Goal: Task Accomplishment & Management: Use online tool/utility

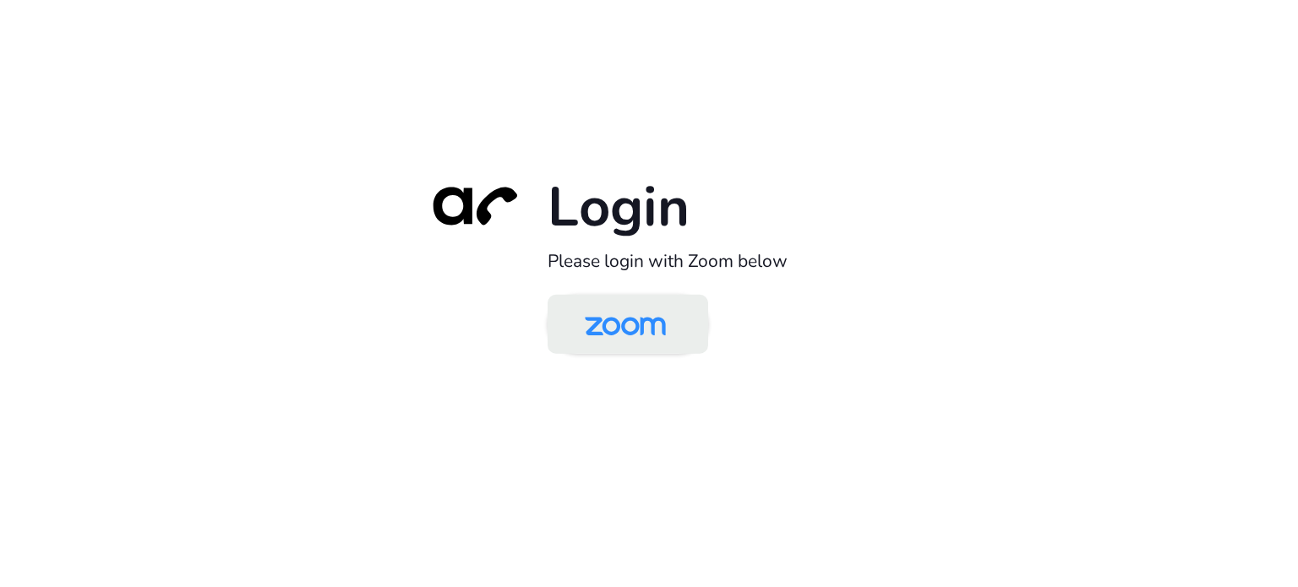
click at [639, 333] on img at bounding box center [625, 325] width 117 height 55
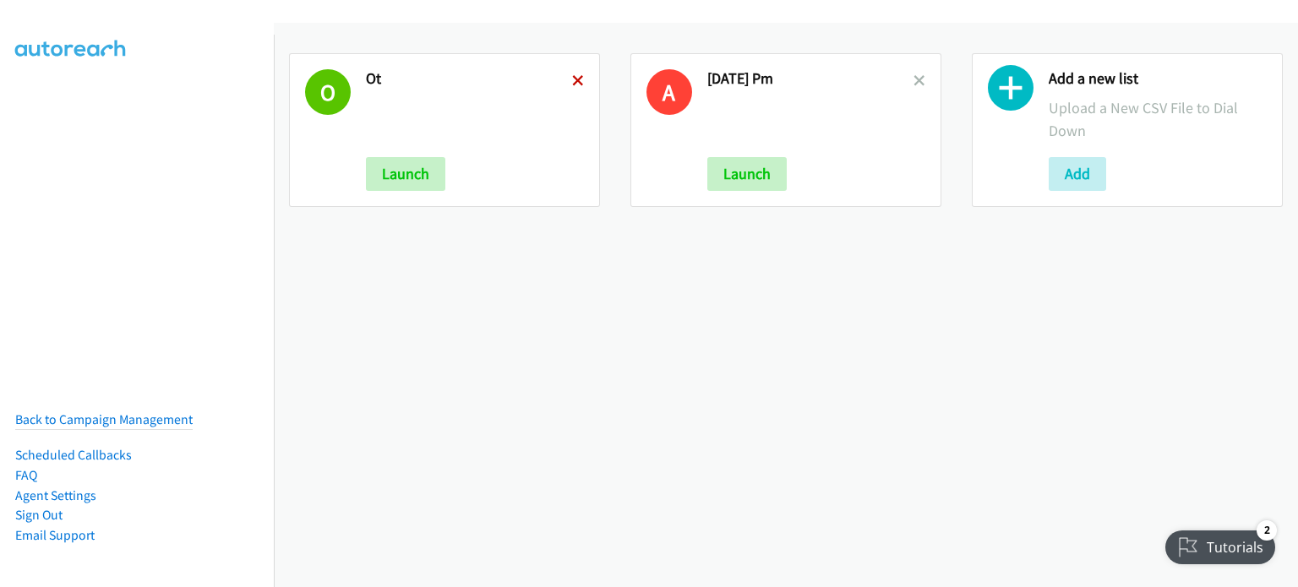
click at [577, 76] on icon at bounding box center [578, 82] width 12 height 12
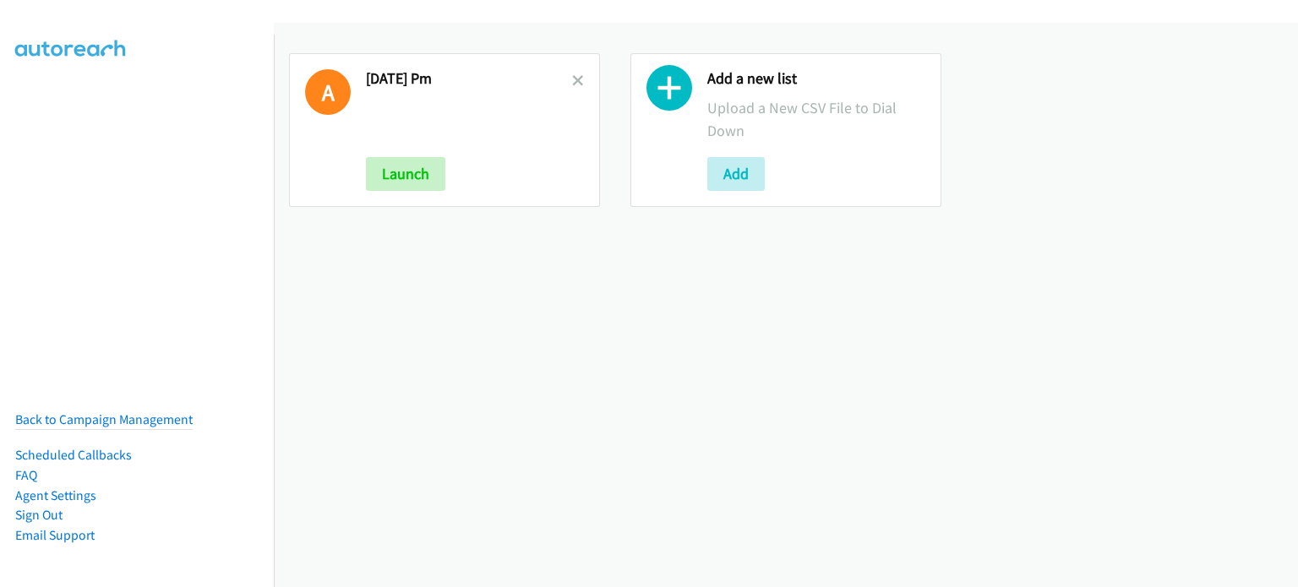
click at [577, 76] on icon at bounding box center [578, 82] width 12 height 12
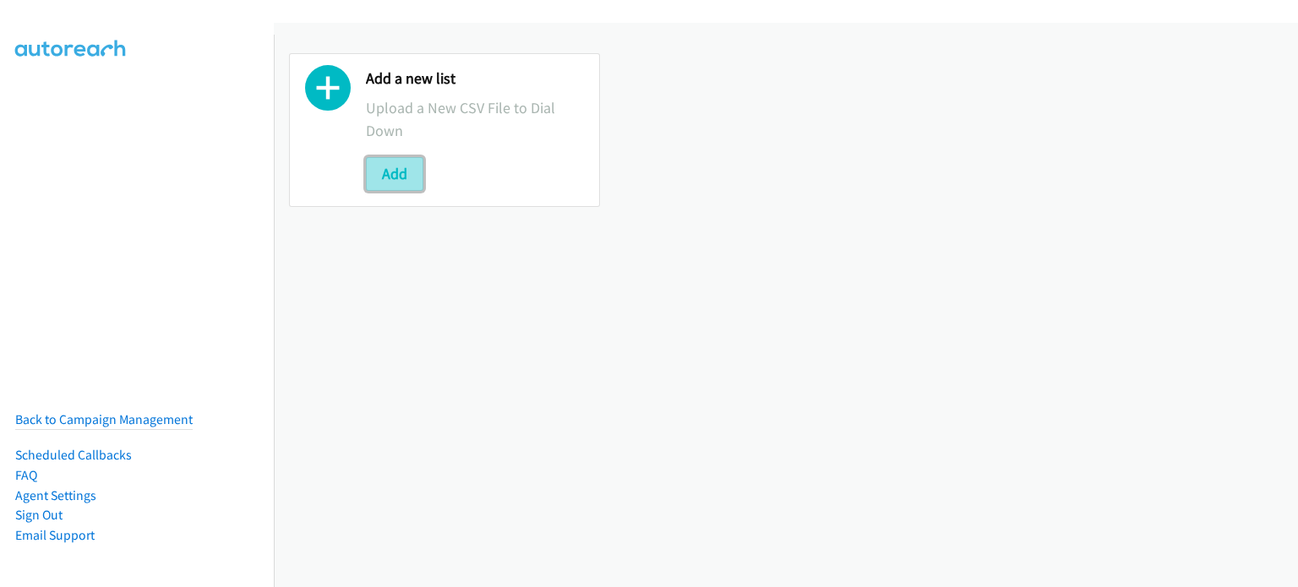
click at [395, 182] on button "Add" at bounding box center [394, 174] width 57 height 34
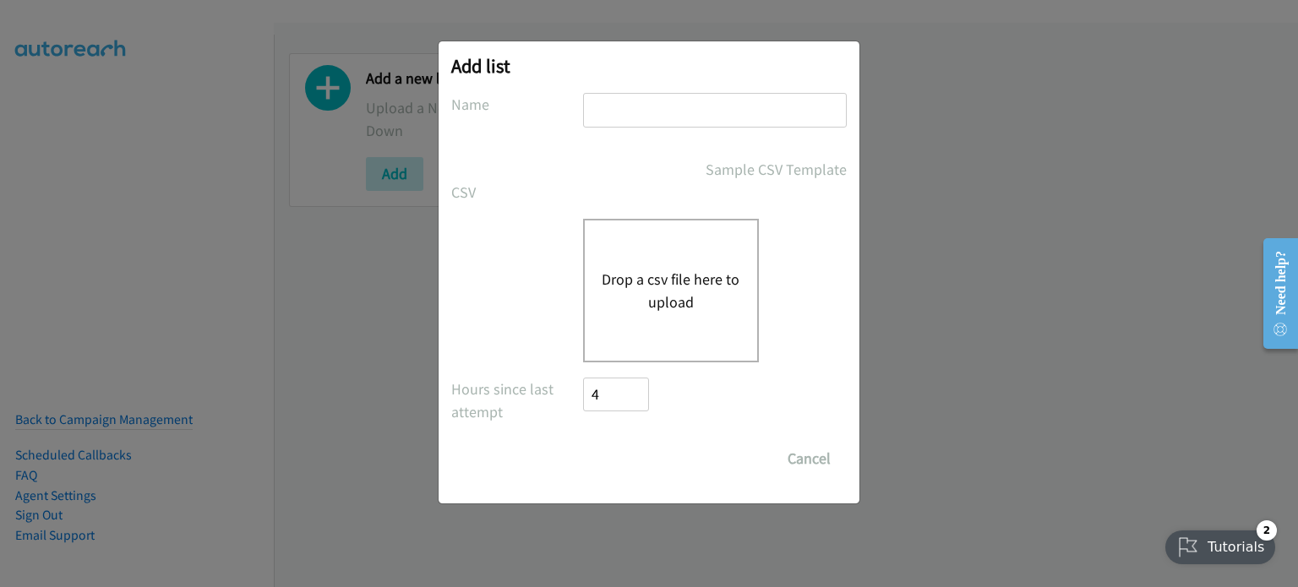
click at [687, 270] on button "Drop a csv file here to upload" at bounding box center [671, 291] width 139 height 46
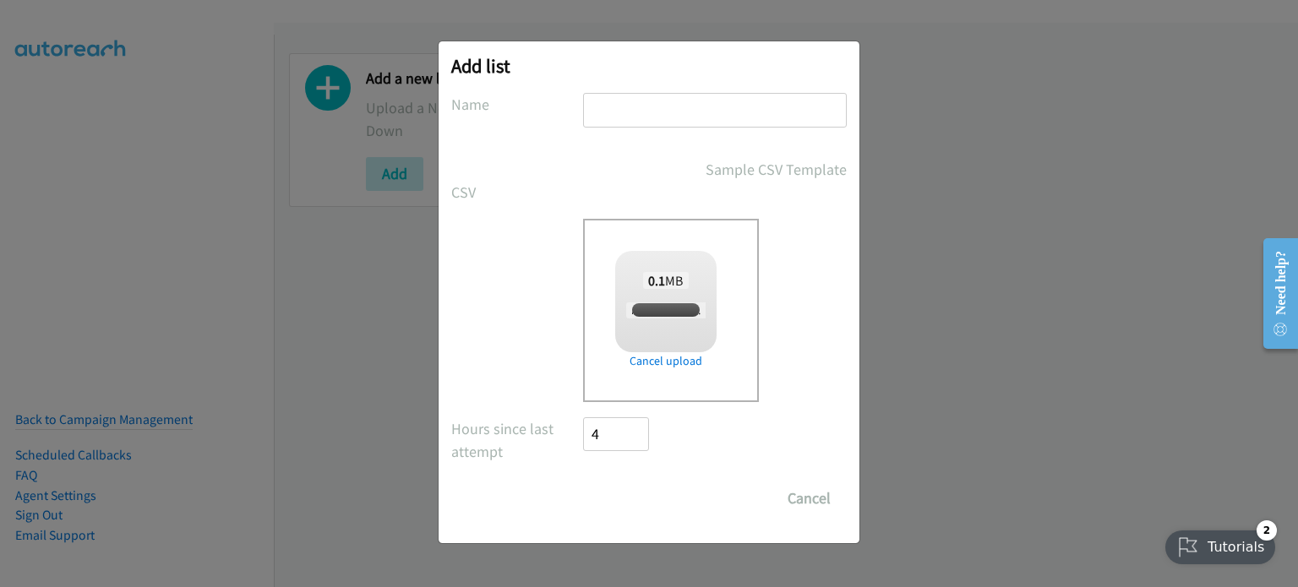
click at [659, 114] on input "text" at bounding box center [715, 110] width 264 height 35
checkbox input "true"
type input "aug 14 AM"
click at [638, 493] on input "Save List" at bounding box center [627, 499] width 89 height 34
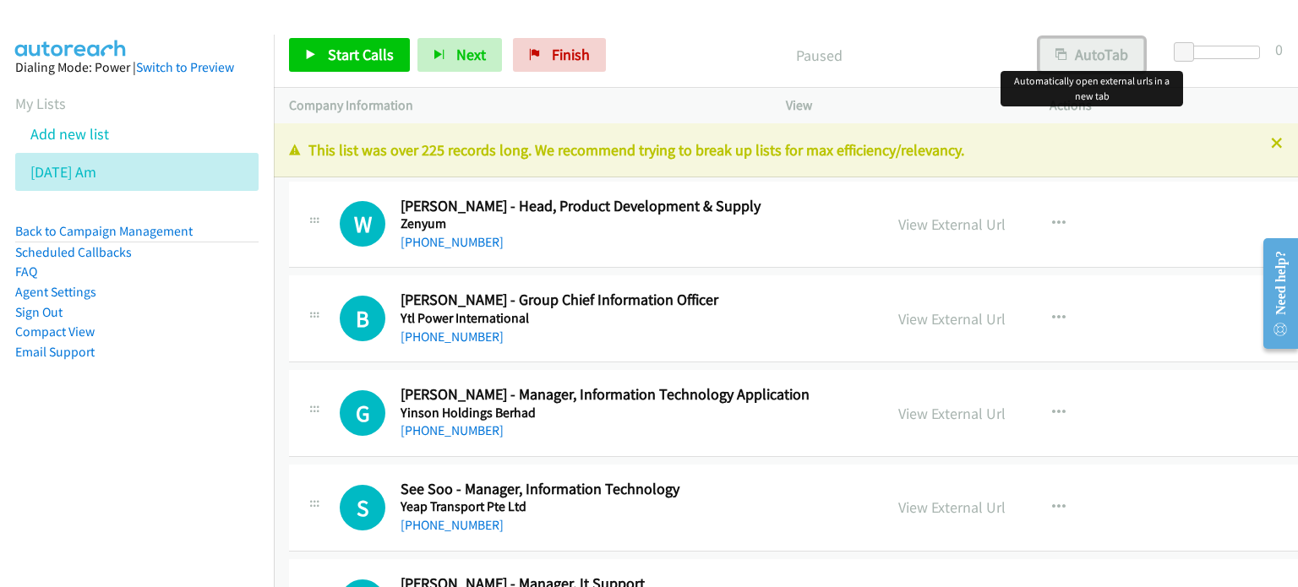
click at [1095, 56] on button "AutoTab" at bounding box center [1092, 55] width 105 height 34
click at [899, 222] on link "View External Url" at bounding box center [952, 224] width 107 height 19
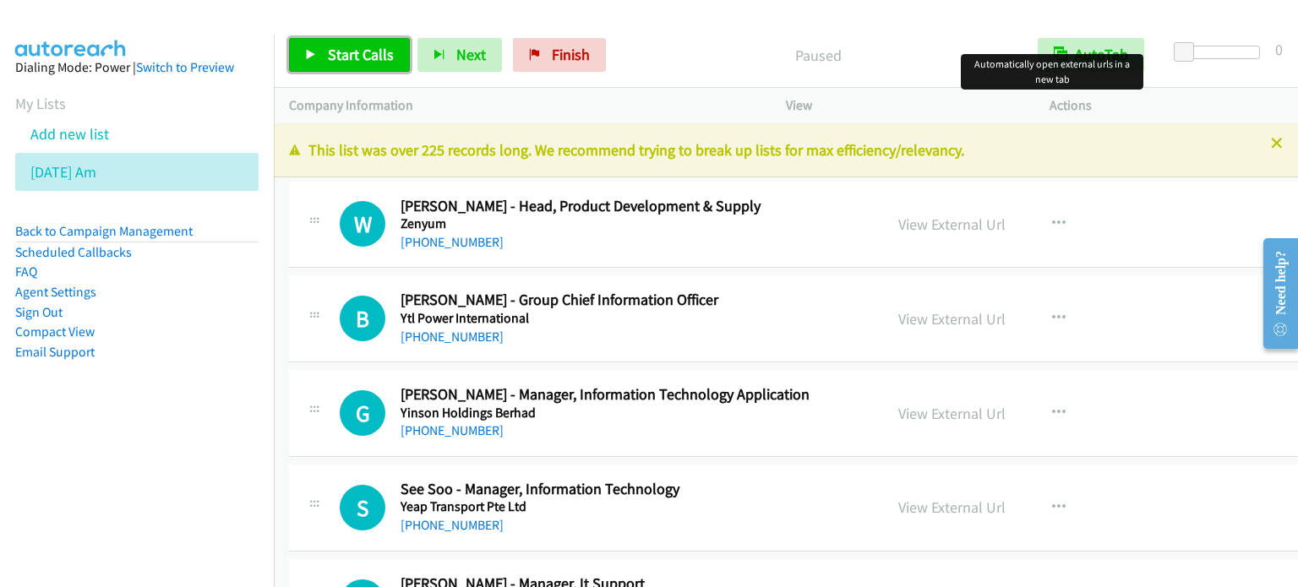
click at [350, 54] on span "Start Calls" at bounding box center [361, 54] width 66 height 19
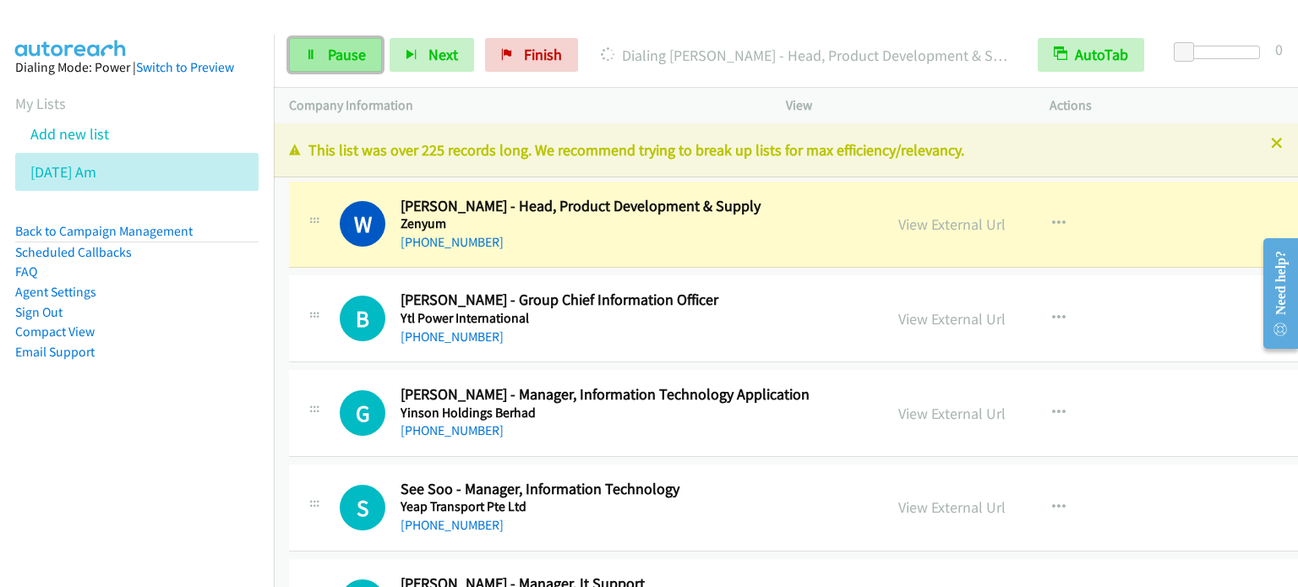
click at [344, 63] on span "Pause" at bounding box center [347, 54] width 38 height 19
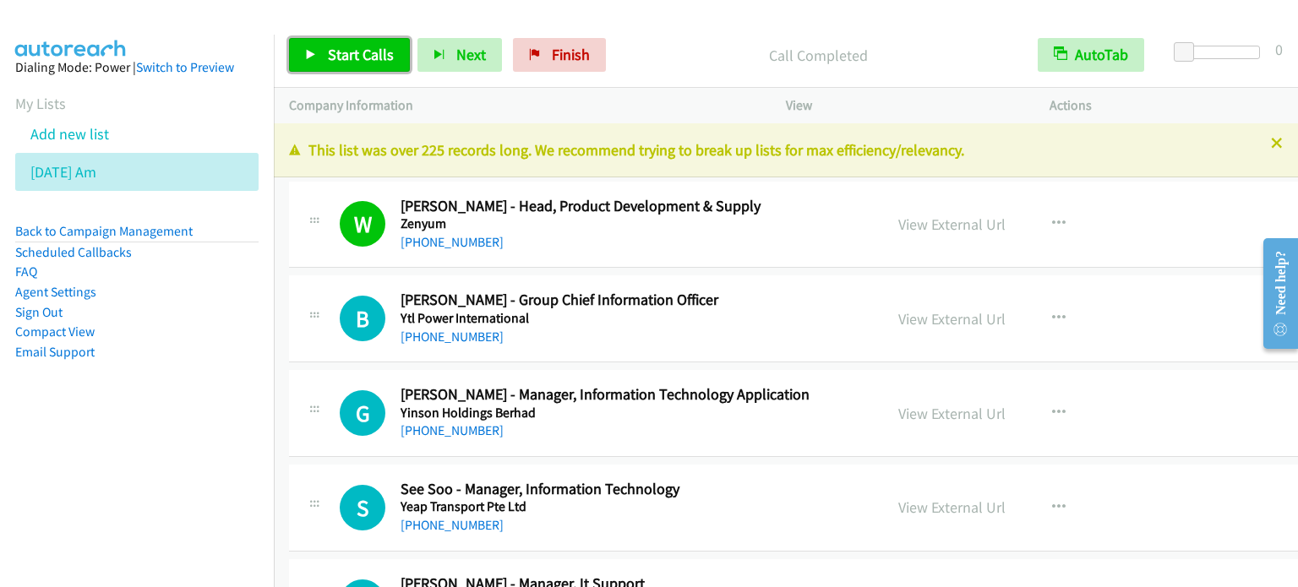
click at [375, 53] on span "Start Calls" at bounding box center [361, 54] width 66 height 19
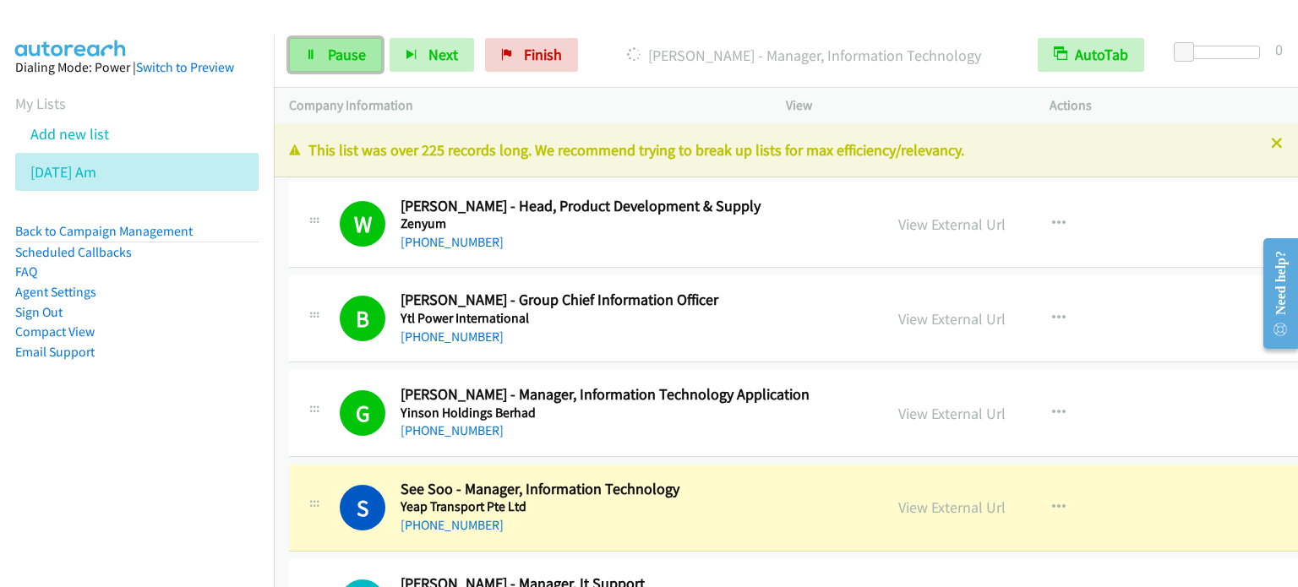
click at [314, 68] on link "Pause" at bounding box center [335, 55] width 93 height 34
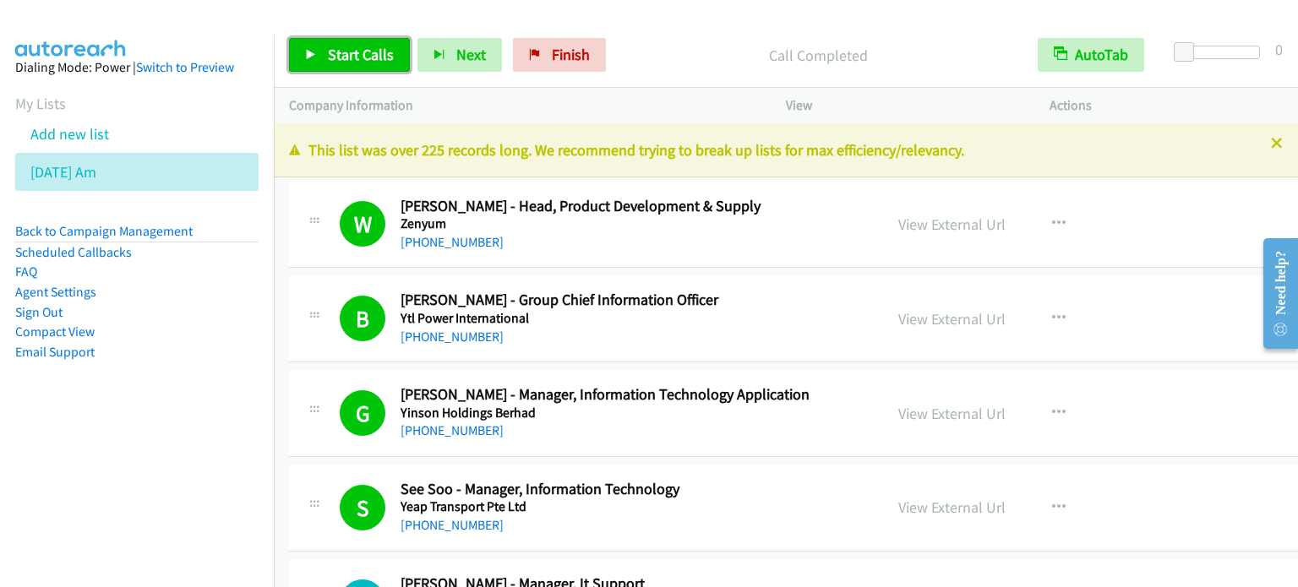
click at [352, 53] on span "Start Calls" at bounding box center [361, 54] width 66 height 19
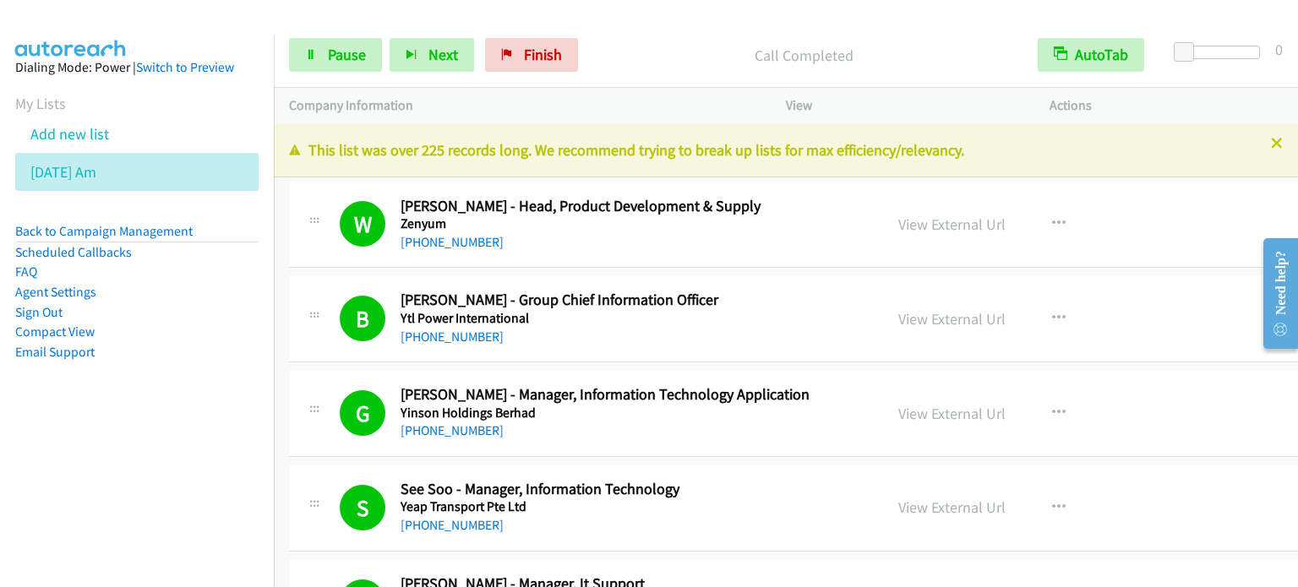
click at [124, 484] on nav "Dialing Mode: Power | Switch to Preview My Lists Add new list [DATE] Am Back to…" at bounding box center [137, 328] width 275 height 587
click at [350, 53] on span "Pause" at bounding box center [347, 54] width 38 height 19
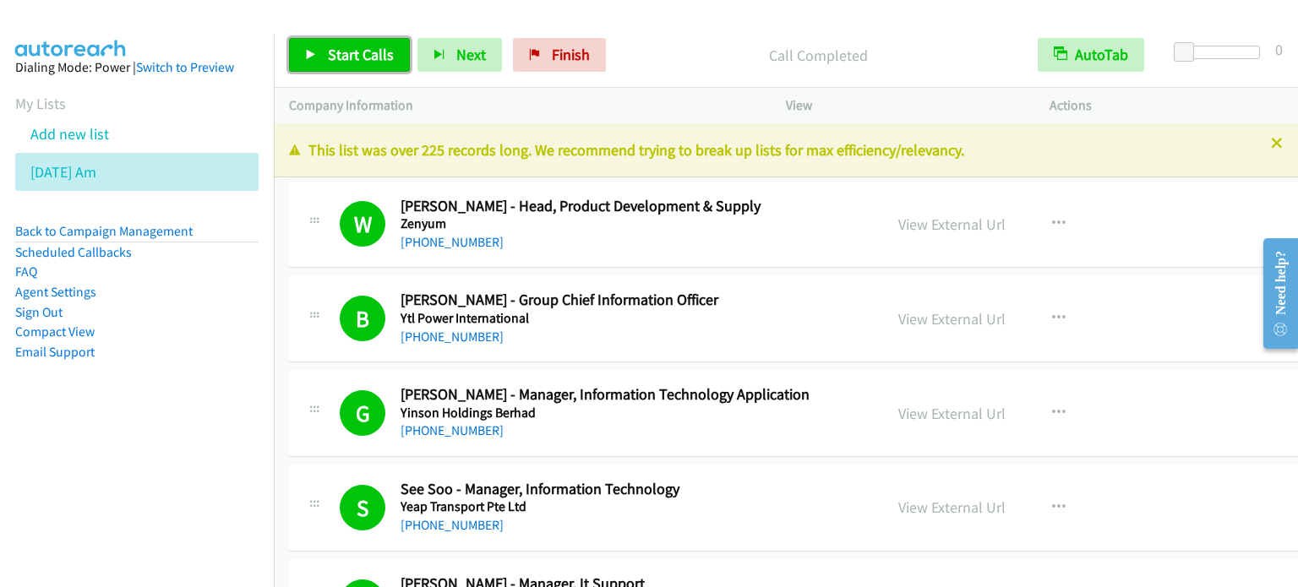
drag, startPoint x: 372, startPoint y: 55, endPoint x: 423, endPoint y: 74, distance: 54.0
click at [372, 54] on span "Start Calls" at bounding box center [361, 54] width 66 height 19
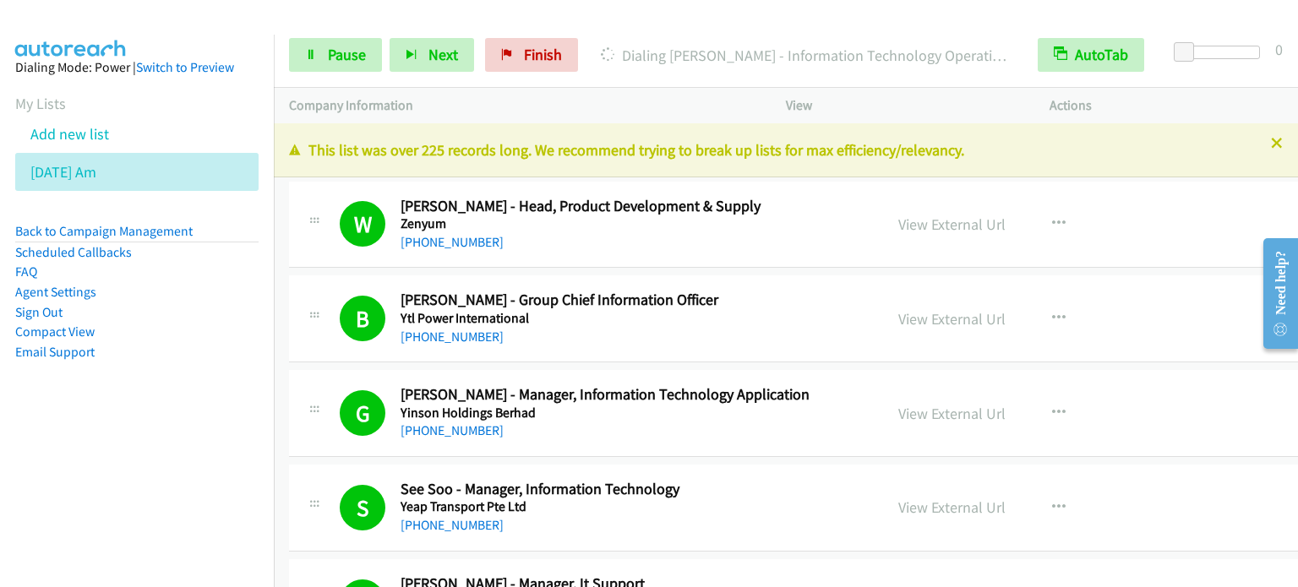
drag, startPoint x: 107, startPoint y: 439, endPoint x: 125, endPoint y: 395, distance: 47.4
click at [107, 439] on nav "Dialing Mode: Power | Switch to Preview My Lists Add new list [DATE] Am Back to…" at bounding box center [137, 328] width 275 height 587
click at [346, 64] on link "Pause" at bounding box center [335, 55] width 93 height 34
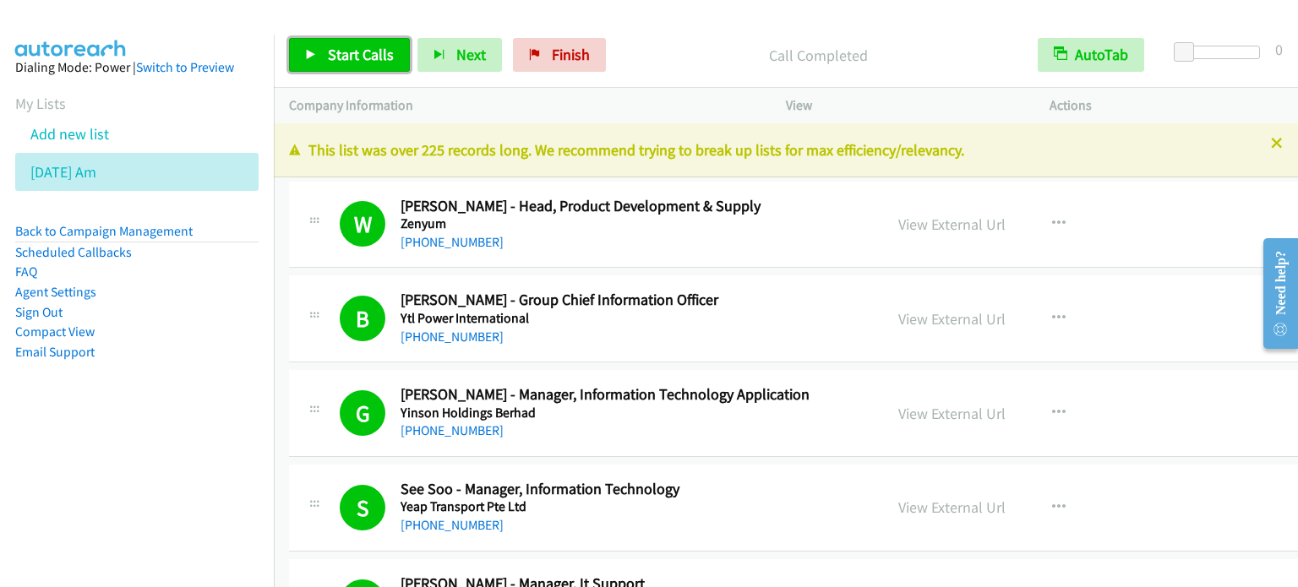
click at [369, 51] on span "Start Calls" at bounding box center [361, 54] width 66 height 19
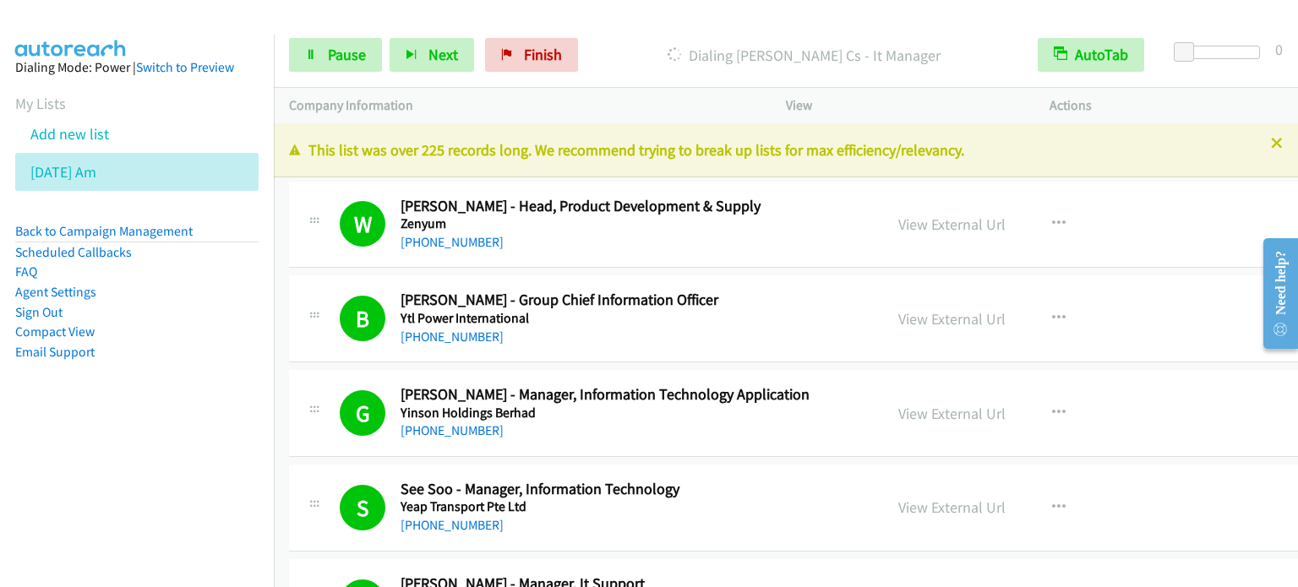
click at [176, 482] on nav "Dialing Mode: Power | Switch to Preview My Lists Add new list [DATE] Am Back to…" at bounding box center [137, 328] width 275 height 587
click at [357, 51] on span "Pause" at bounding box center [347, 54] width 38 height 19
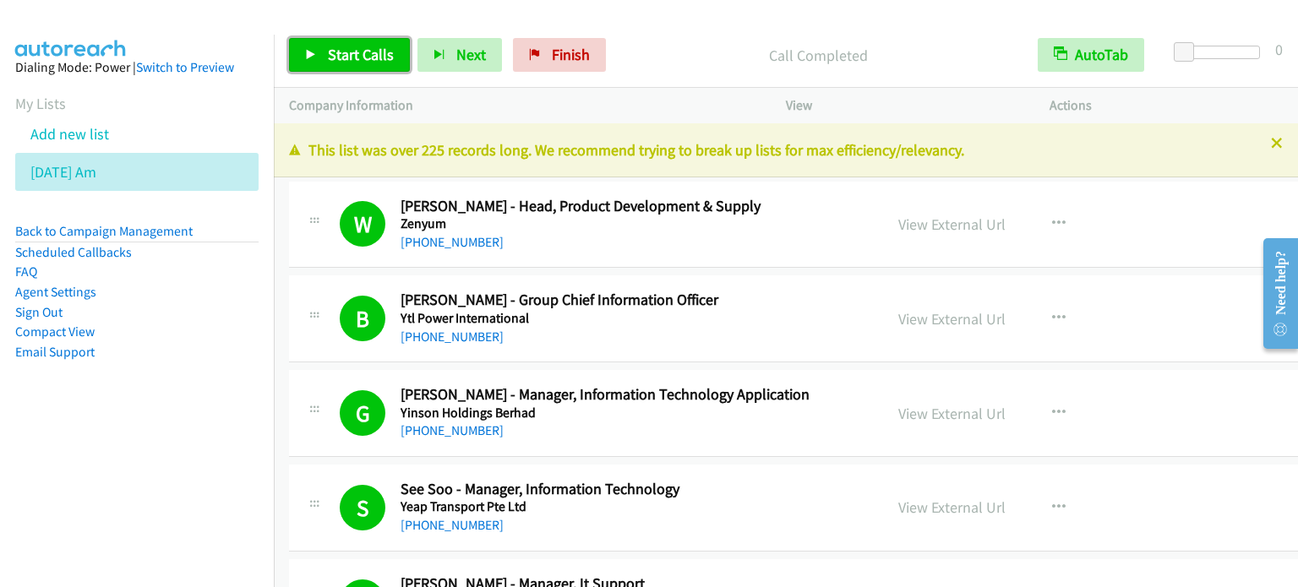
click at [369, 57] on span "Start Calls" at bounding box center [361, 54] width 66 height 19
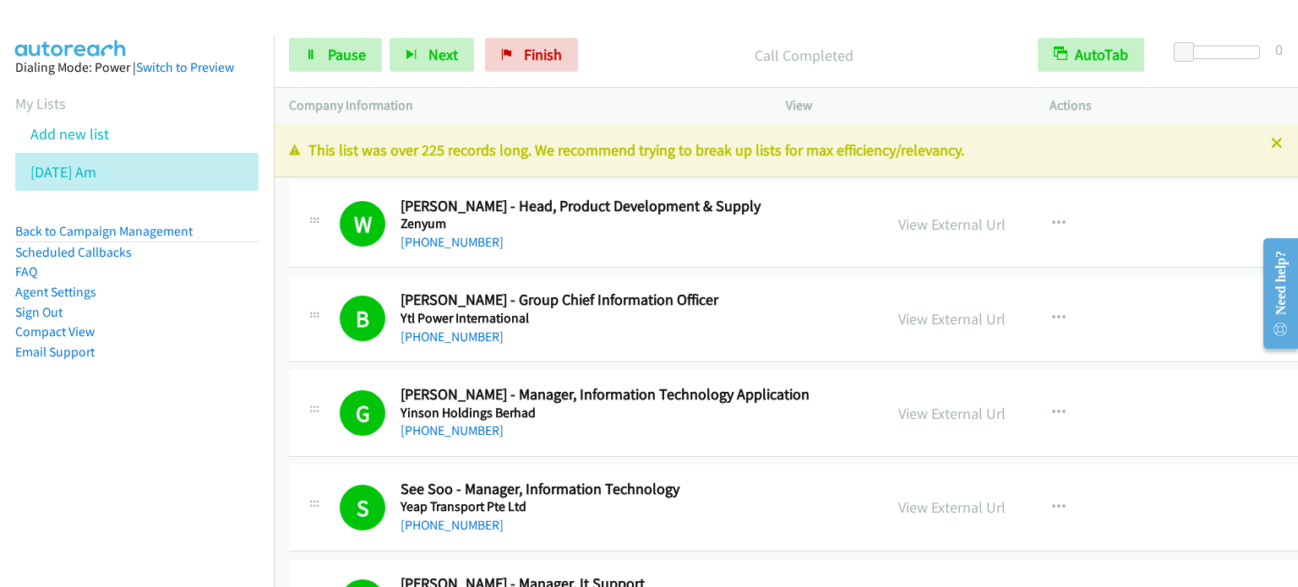
click at [233, 425] on aside "Dialing Mode: Power | Switch to Preview My Lists Add new list [DATE] Am Back to…" at bounding box center [137, 237] width 274 height 404
click at [316, 68] on link "Pause" at bounding box center [335, 55] width 93 height 34
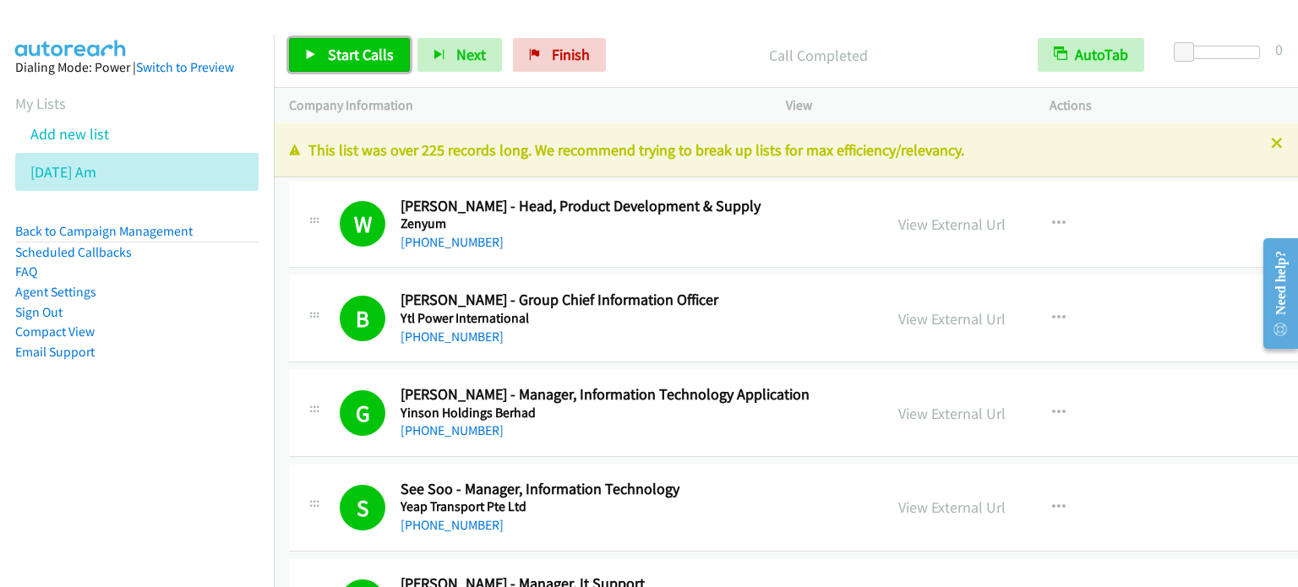
click at [338, 52] on span "Start Calls" at bounding box center [361, 54] width 66 height 19
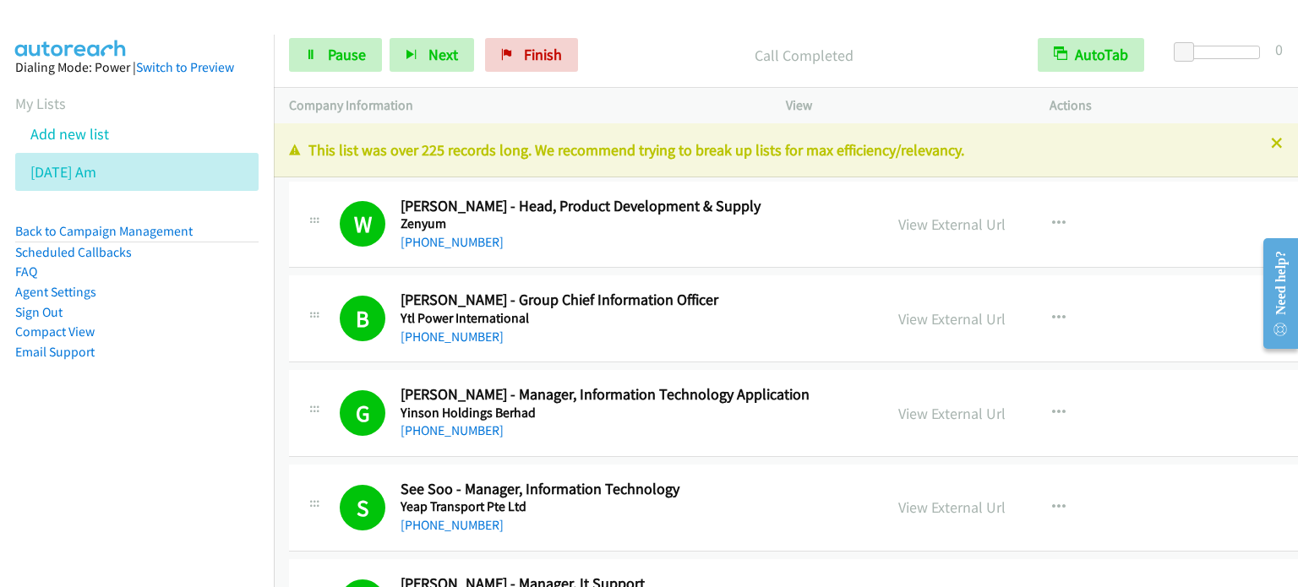
drag, startPoint x: 127, startPoint y: 476, endPoint x: 159, endPoint y: 402, distance: 81.0
click at [127, 476] on nav "Dialing Mode: Power | Switch to Preview My Lists Add new list [DATE] Am Back to…" at bounding box center [137, 328] width 275 height 587
click at [333, 57] on span "Pause" at bounding box center [347, 54] width 38 height 19
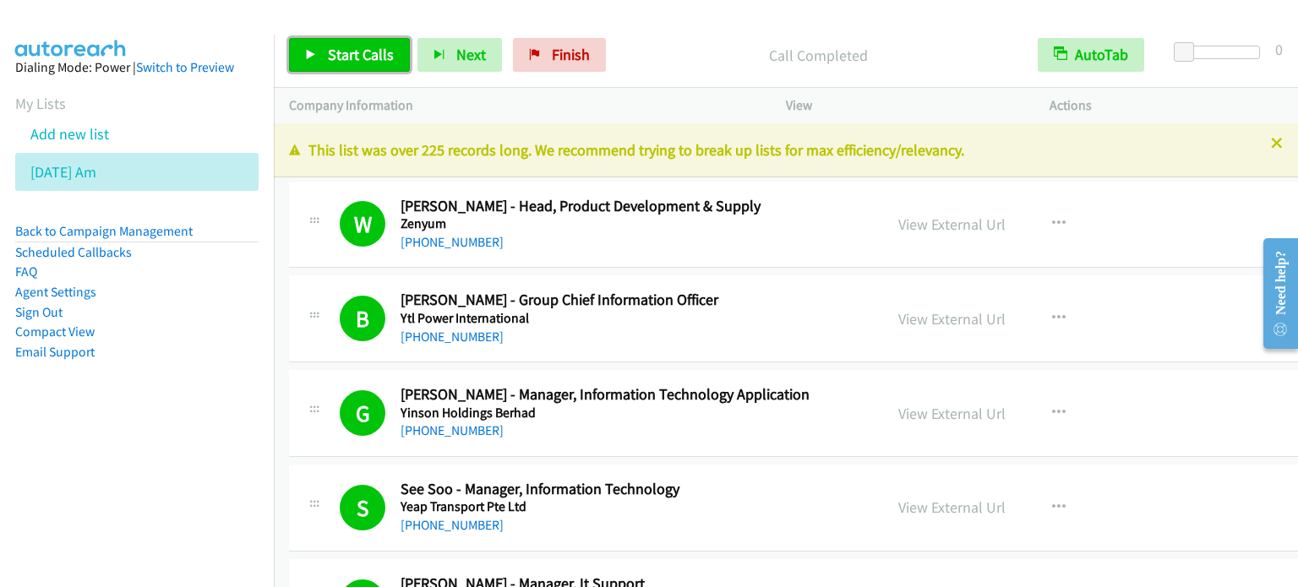
click at [356, 55] on span "Start Calls" at bounding box center [361, 54] width 66 height 19
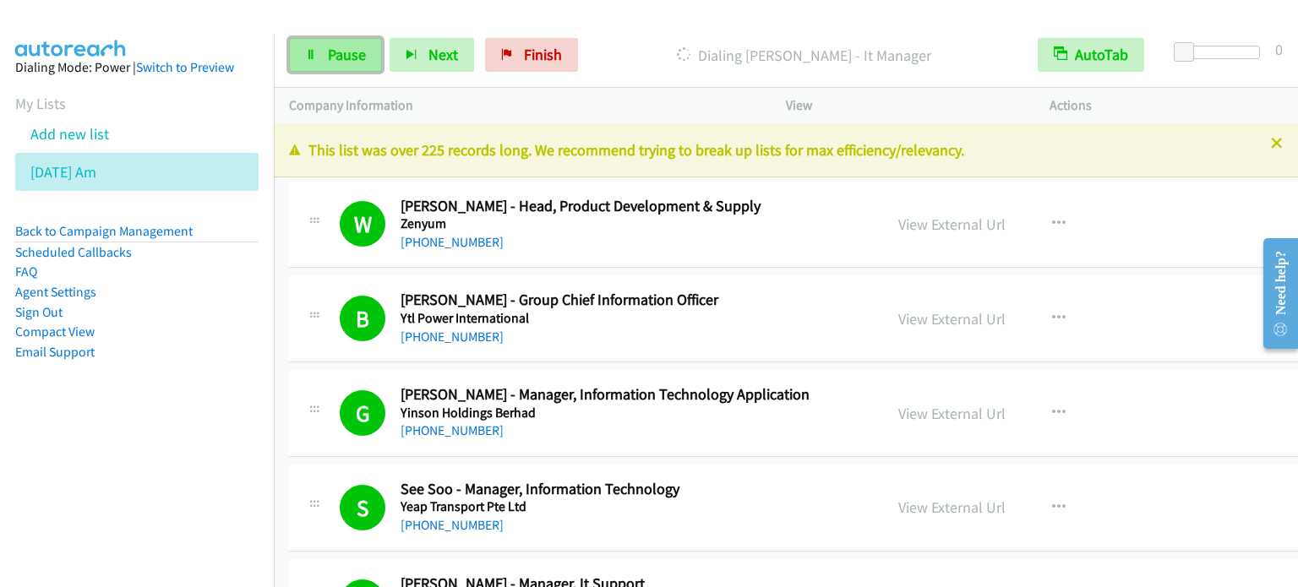
click at [352, 54] on span "Pause" at bounding box center [347, 54] width 38 height 19
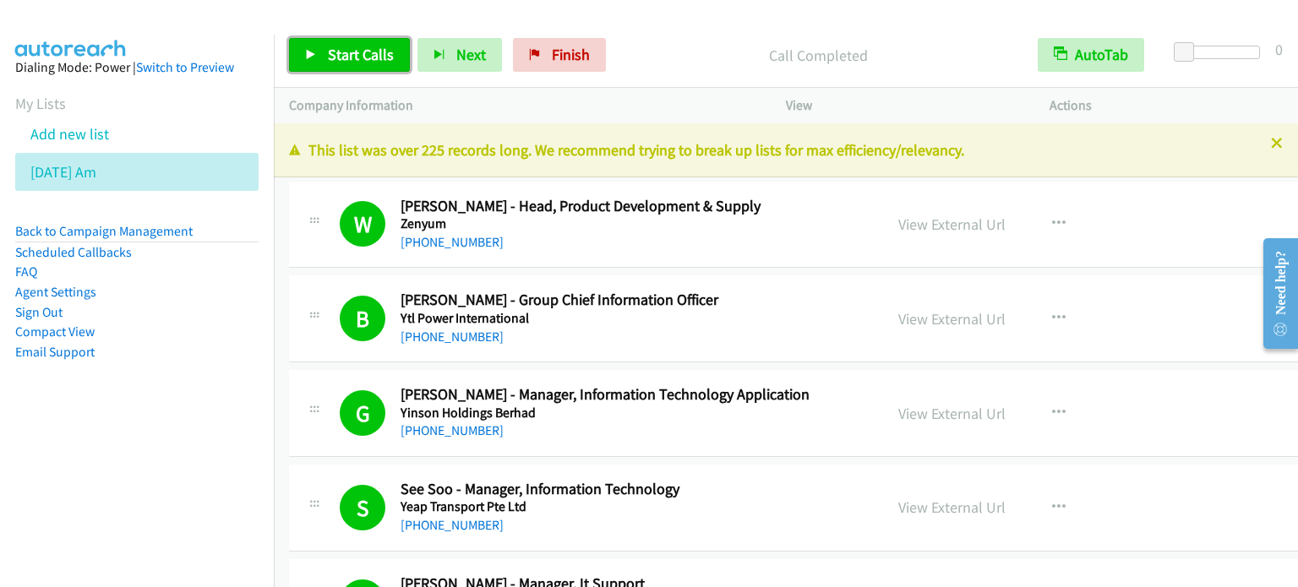
click at [352, 59] on span "Start Calls" at bounding box center [361, 54] width 66 height 19
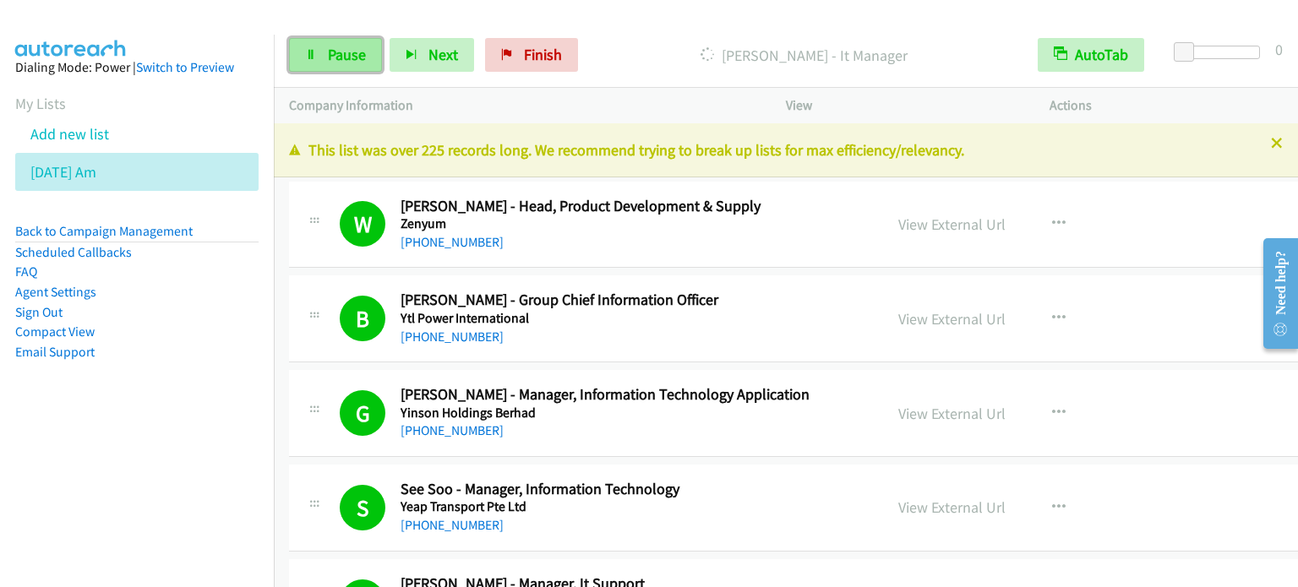
click at [358, 45] on span "Pause" at bounding box center [347, 54] width 38 height 19
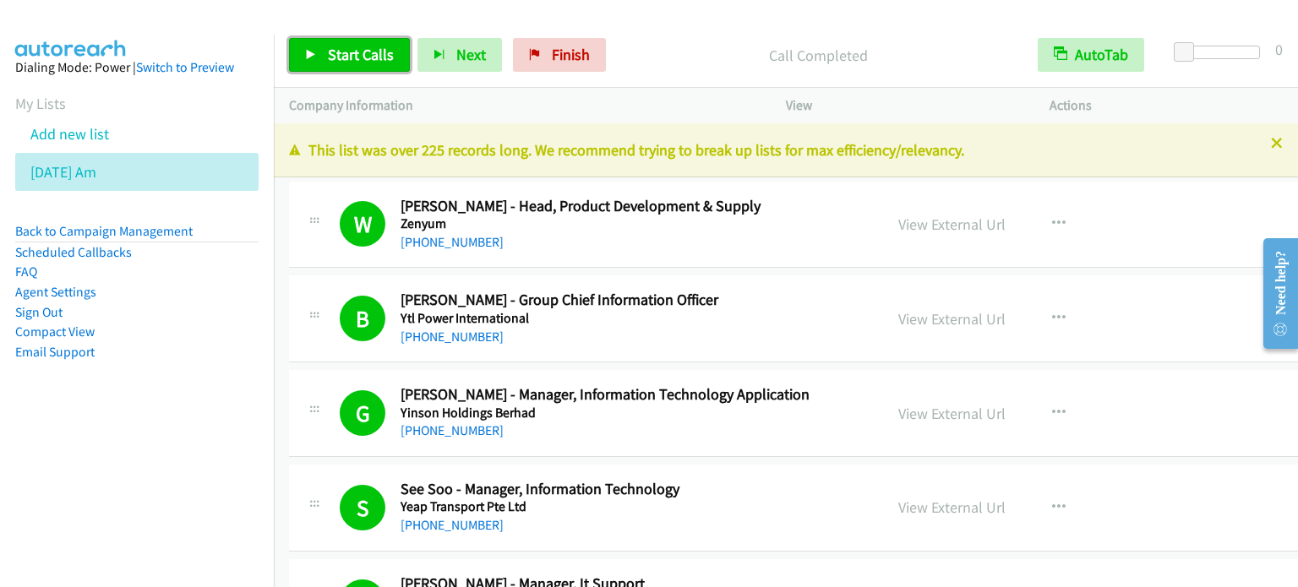
click at [348, 53] on span "Start Calls" at bounding box center [361, 54] width 66 height 19
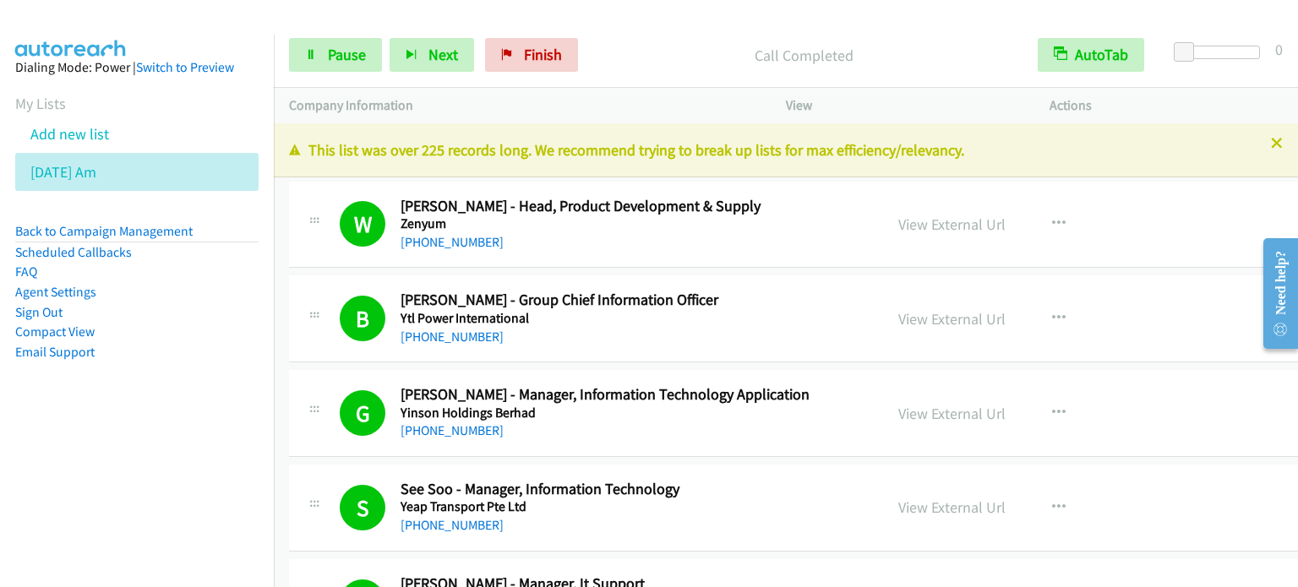
click at [77, 402] on aside "Dialing Mode: Power | Switch to Preview My Lists Add new list [DATE] Am Back to…" at bounding box center [137, 237] width 274 height 404
click at [338, 60] on span "Pause" at bounding box center [347, 54] width 38 height 19
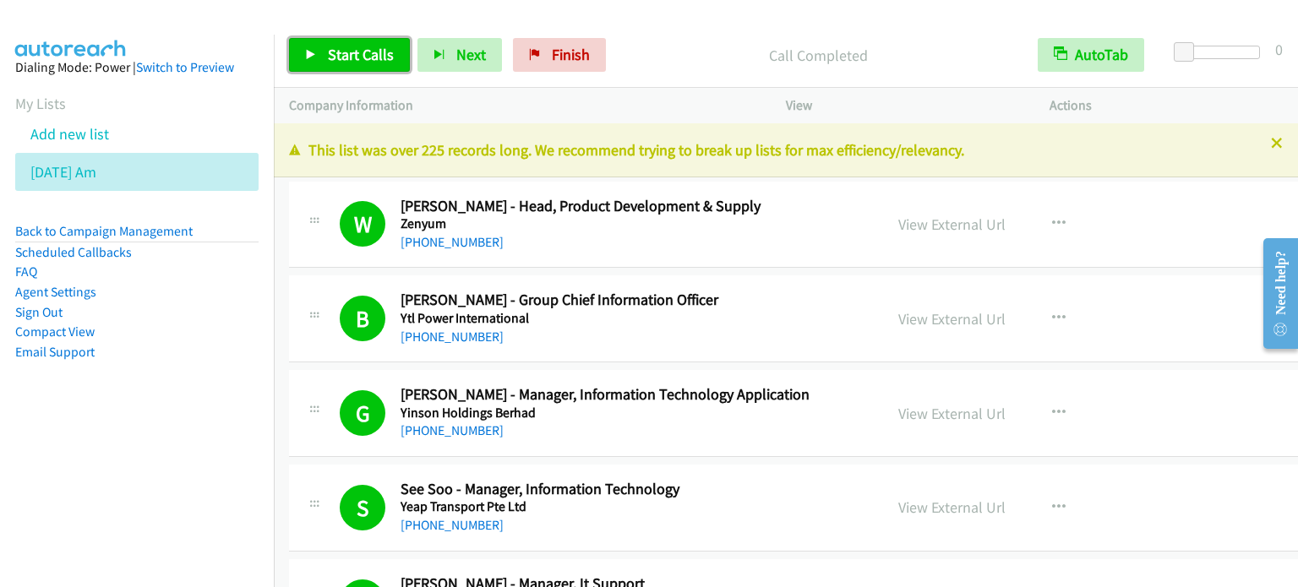
click at [374, 50] on span "Start Calls" at bounding box center [361, 54] width 66 height 19
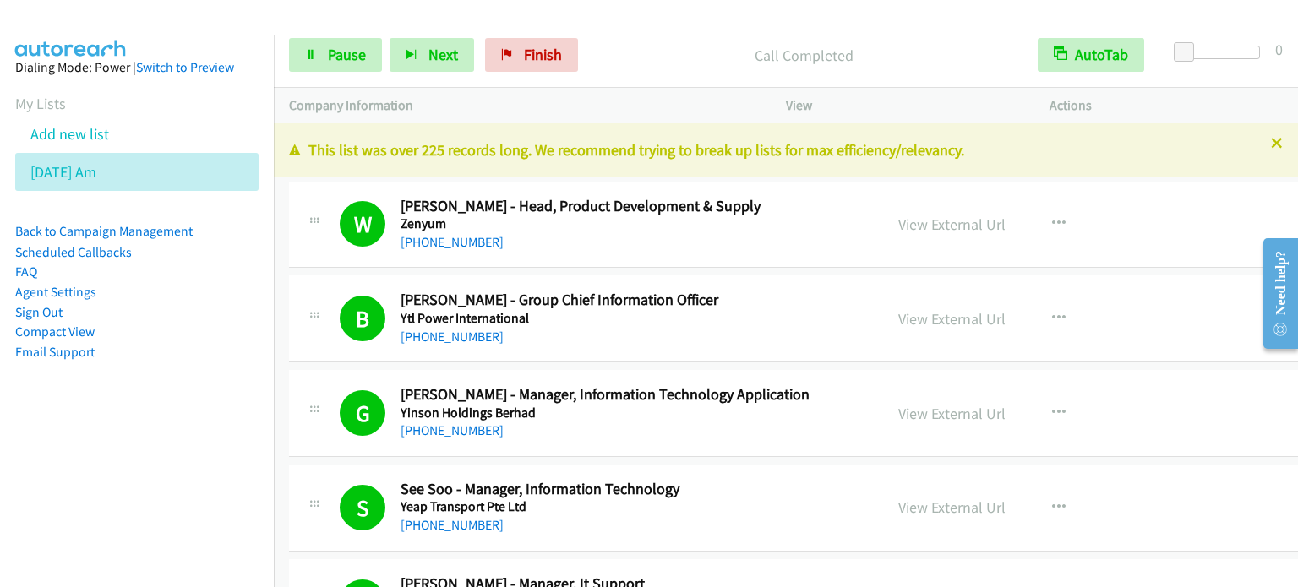
click at [36, 470] on nav "Dialing Mode: Power | Switch to Preview My Lists Add new list [DATE] Am Back to…" at bounding box center [137, 328] width 275 height 587
click at [338, 54] on span "Pause" at bounding box center [347, 54] width 38 height 19
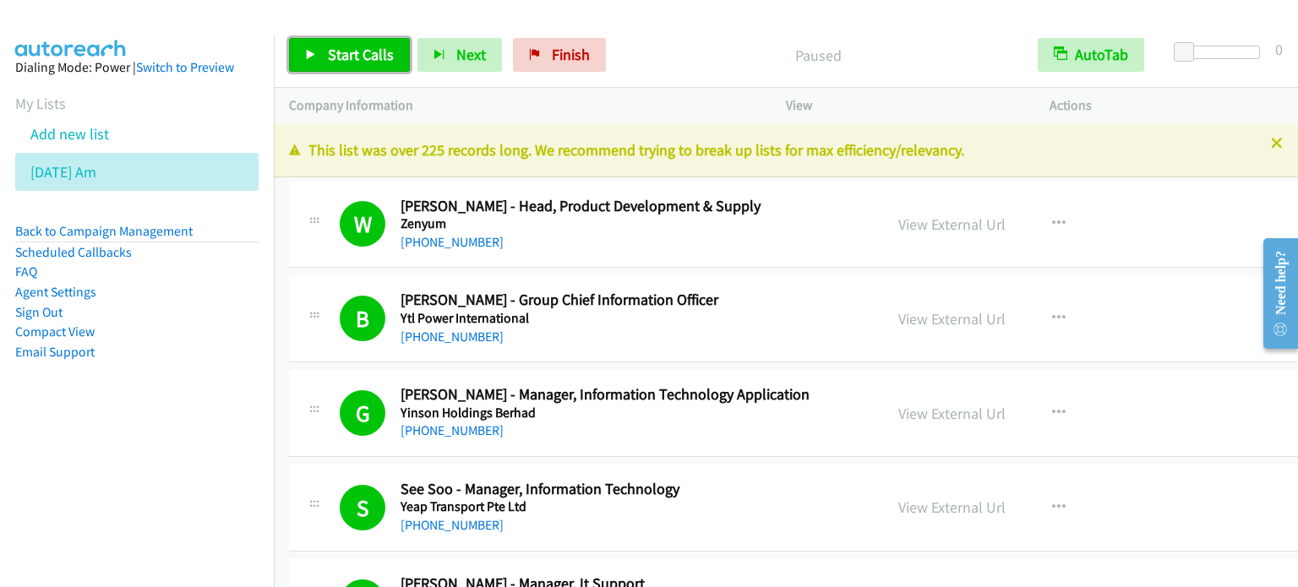
click at [338, 54] on span "Start Calls" at bounding box center [361, 54] width 66 height 19
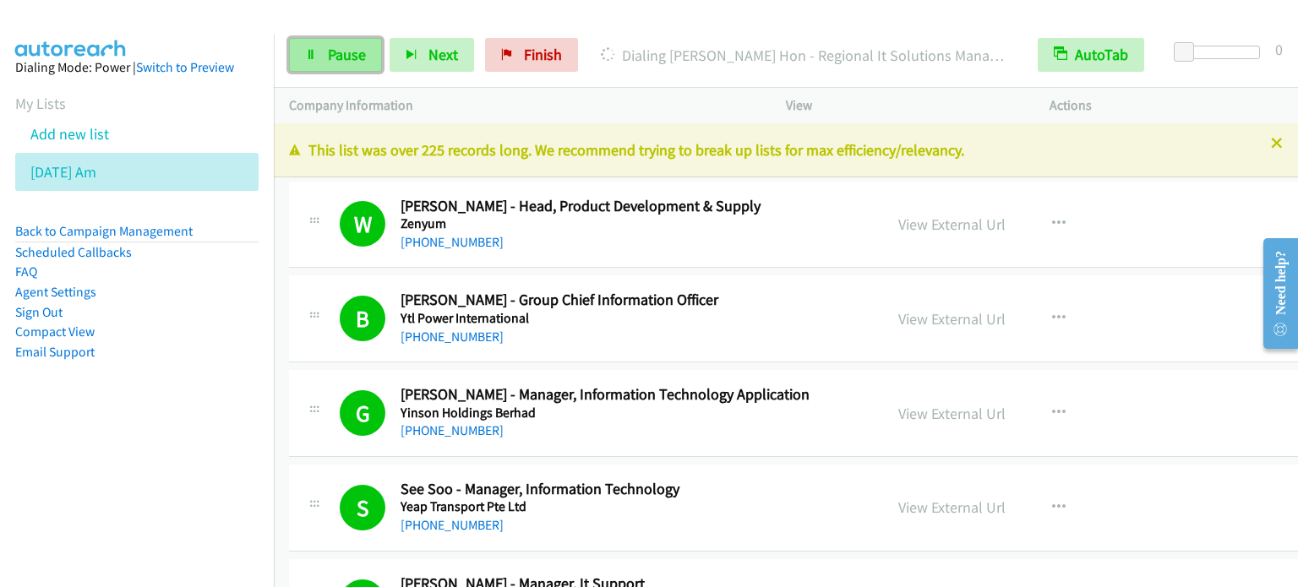
click at [359, 63] on span "Pause" at bounding box center [347, 54] width 38 height 19
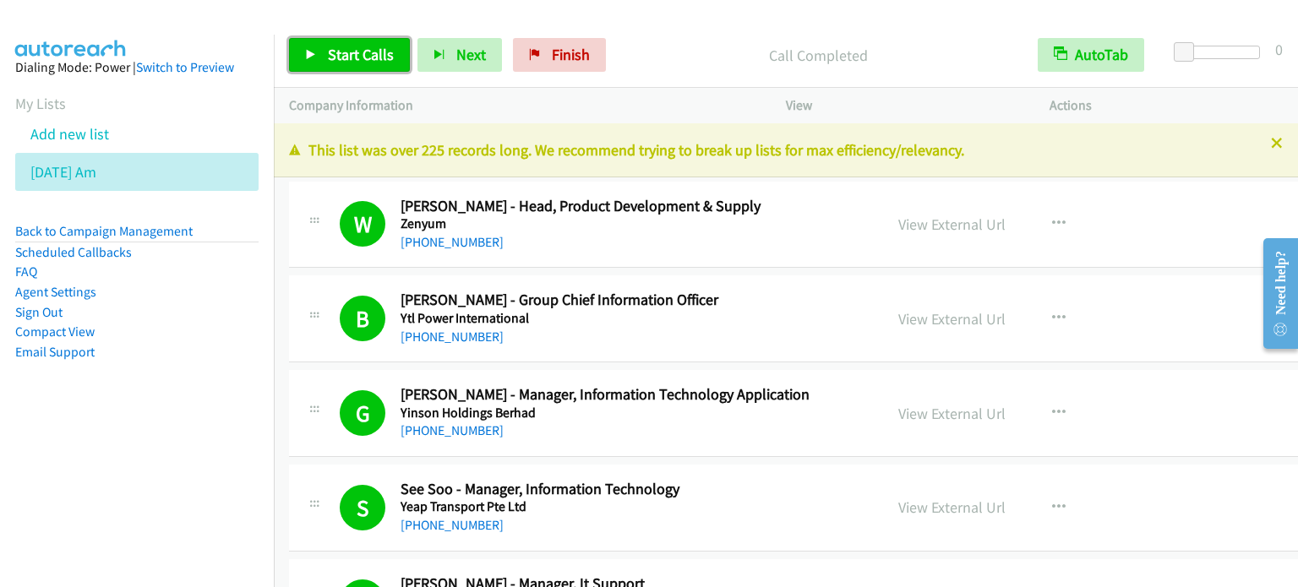
click at [369, 49] on span "Start Calls" at bounding box center [361, 54] width 66 height 19
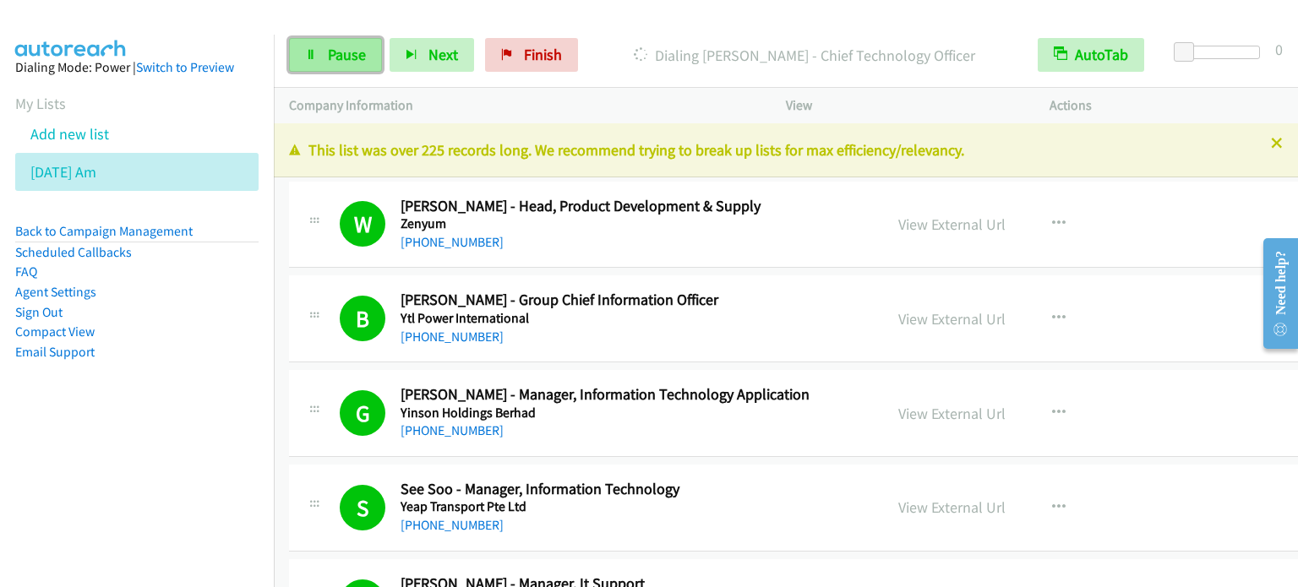
click at [331, 57] on span "Pause" at bounding box center [347, 54] width 38 height 19
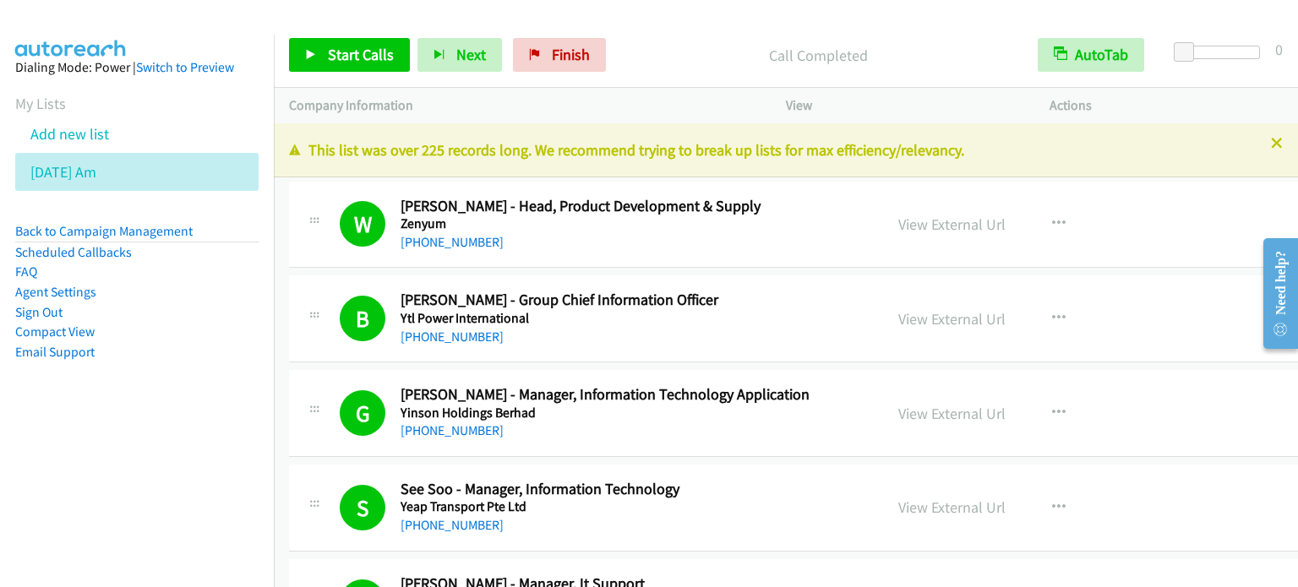
click at [123, 457] on nav "Dialing Mode: Power | Switch to Preview My Lists Add new list [DATE] Am Back to…" at bounding box center [137, 328] width 275 height 587
click at [347, 63] on span "Start Calls" at bounding box center [361, 54] width 66 height 19
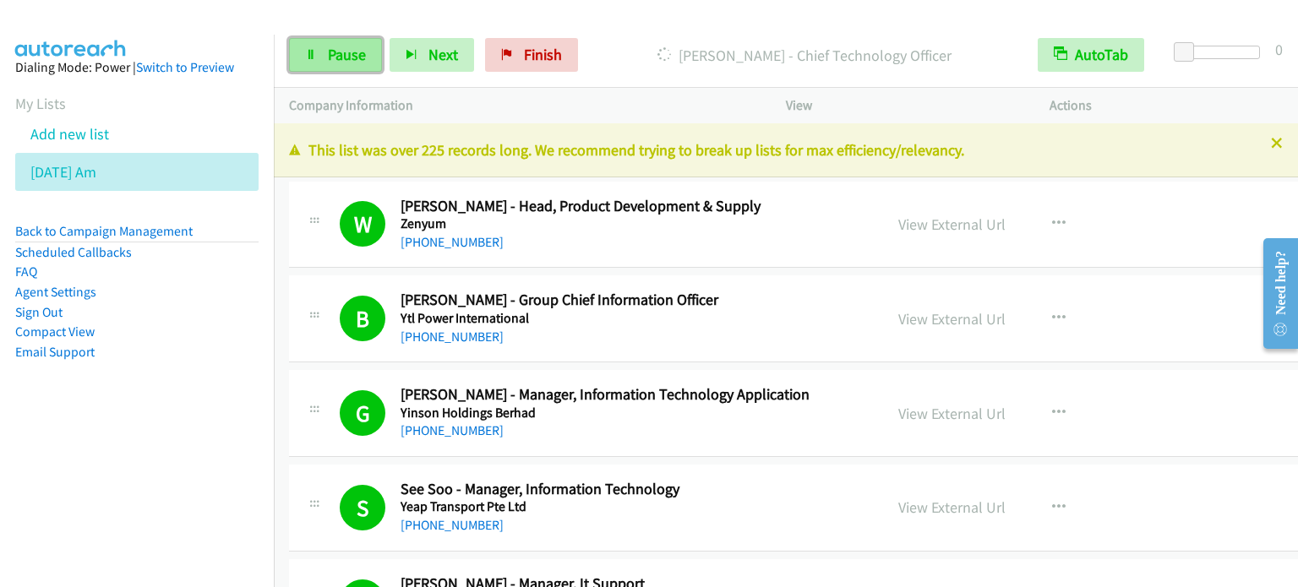
click at [347, 57] on span "Pause" at bounding box center [347, 54] width 38 height 19
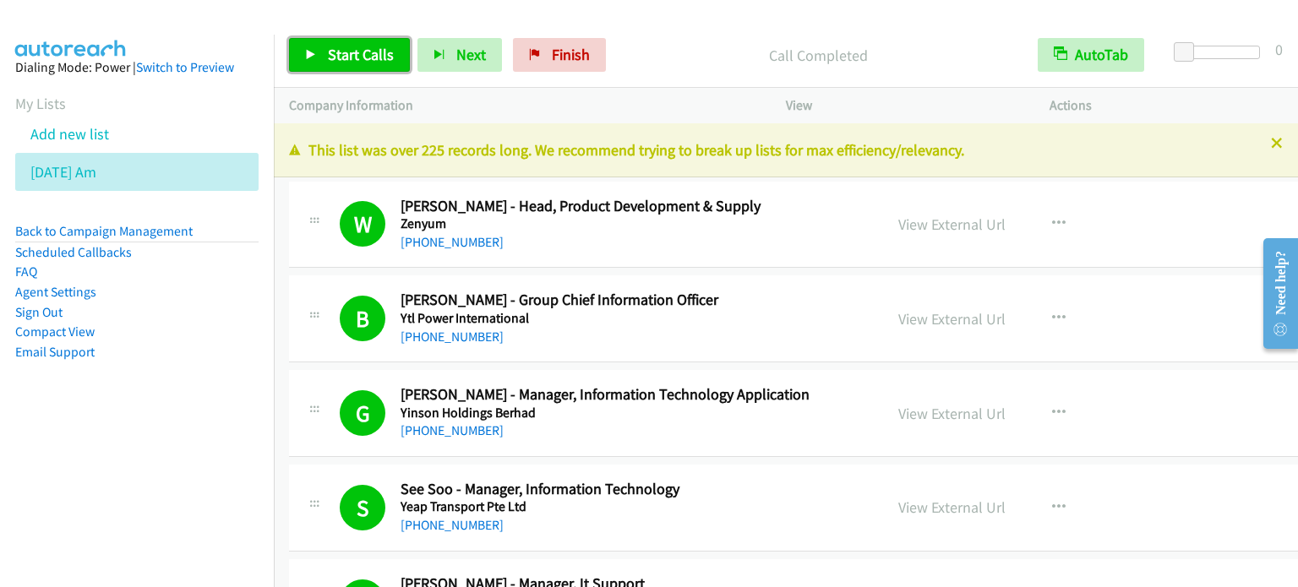
click at [358, 55] on span "Start Calls" at bounding box center [361, 54] width 66 height 19
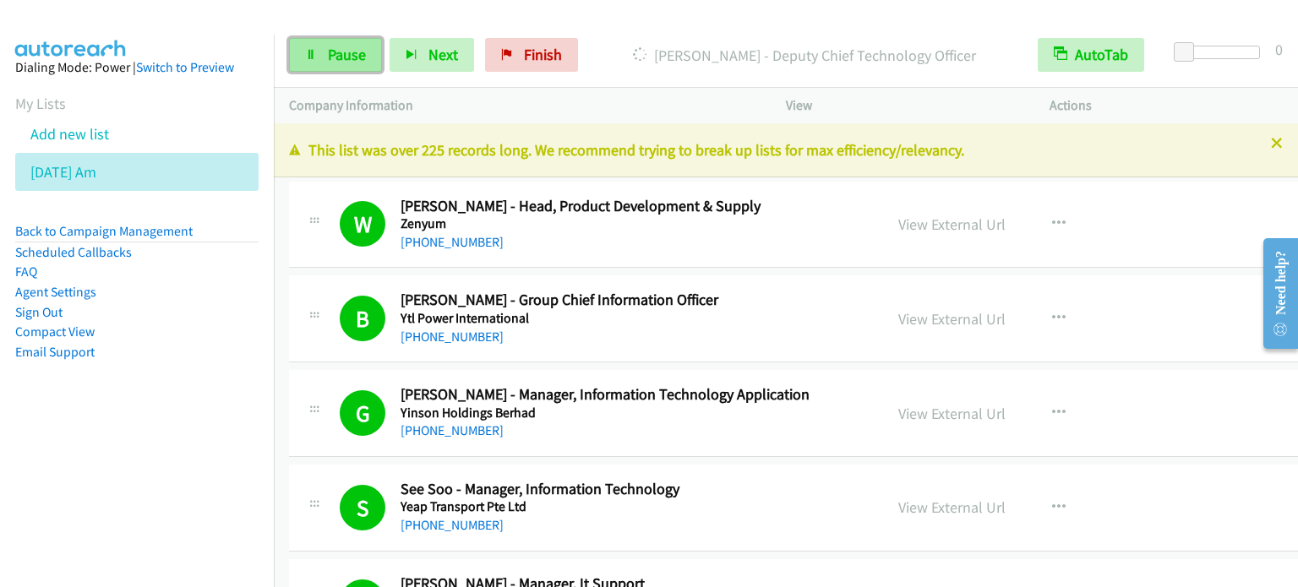
click at [340, 54] on span "Pause" at bounding box center [347, 54] width 38 height 19
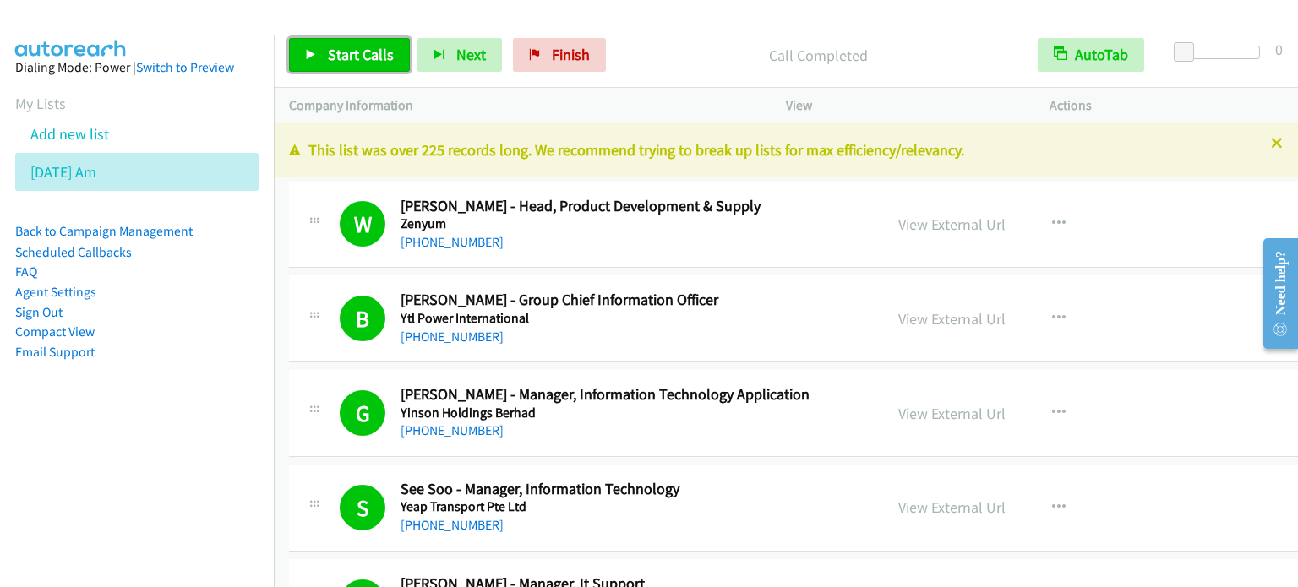
click at [380, 53] on span "Start Calls" at bounding box center [361, 54] width 66 height 19
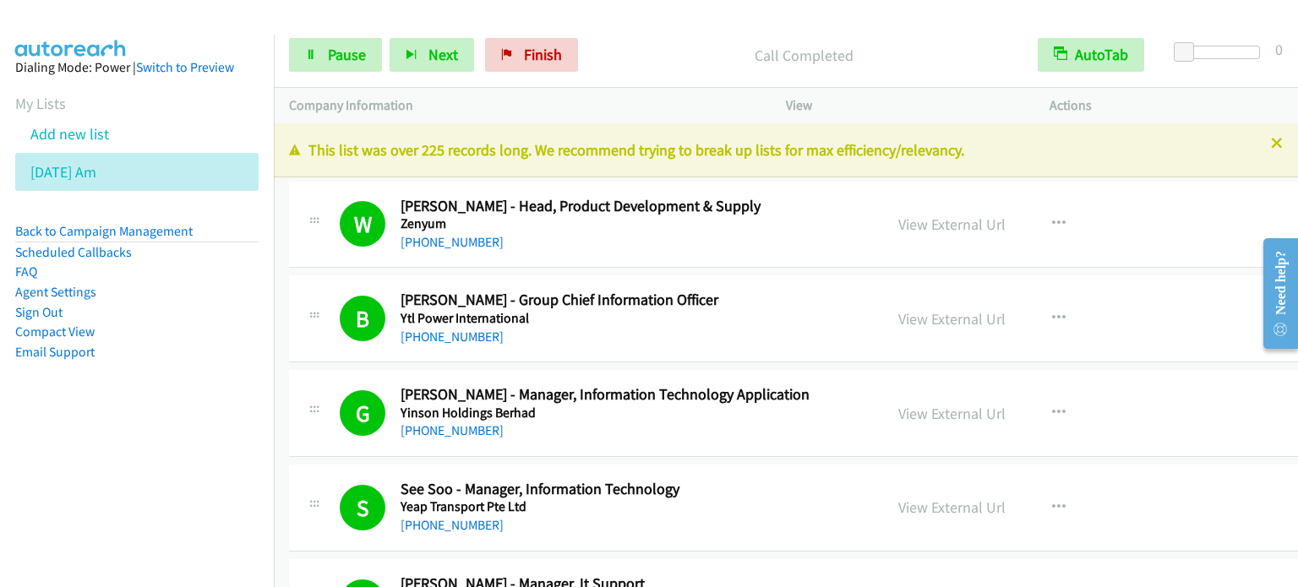
click at [137, 409] on aside "Dialing Mode: Power | Switch to Preview My Lists Add new list [DATE] Am Back to…" at bounding box center [137, 237] width 274 height 404
click at [315, 55] on icon at bounding box center [311, 56] width 12 height 12
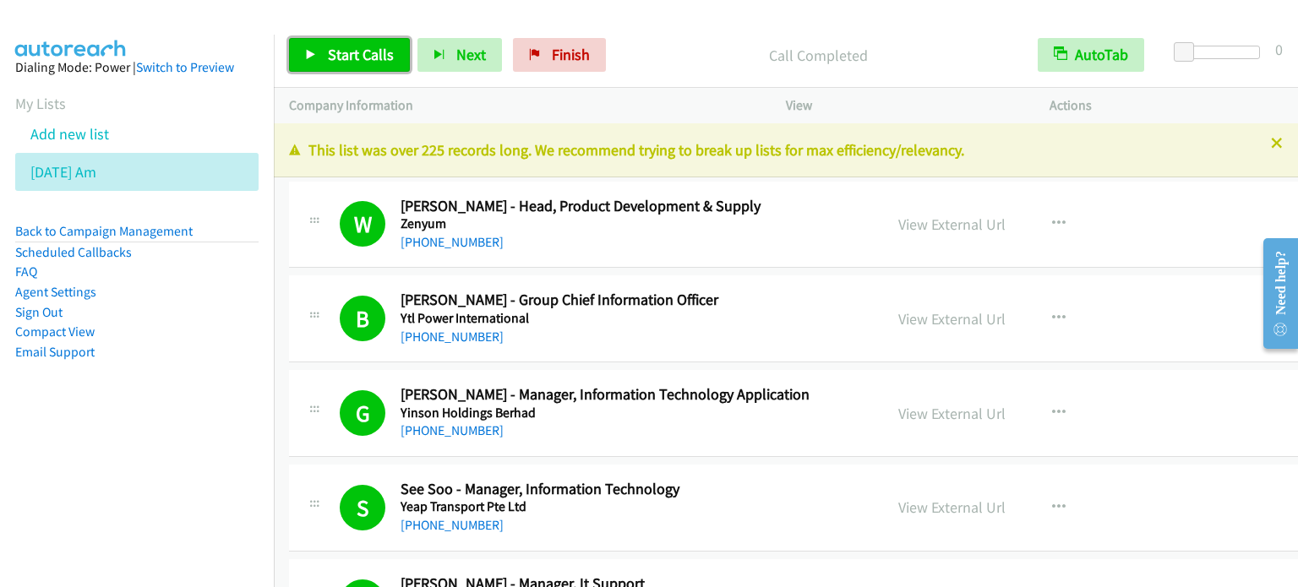
click at [358, 46] on span "Start Calls" at bounding box center [361, 54] width 66 height 19
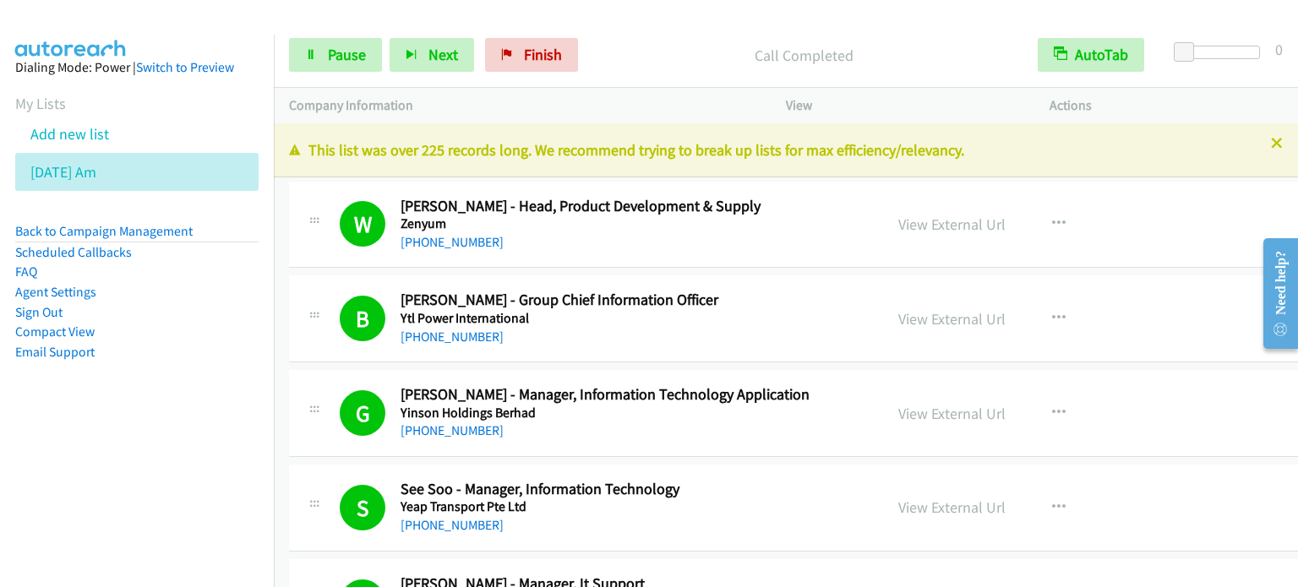
click at [112, 463] on nav "Dialing Mode: Power | Switch to Preview My Lists Add new list [DATE] Am Back to…" at bounding box center [137, 328] width 275 height 587
click at [318, 57] on link "Pause" at bounding box center [335, 55] width 93 height 34
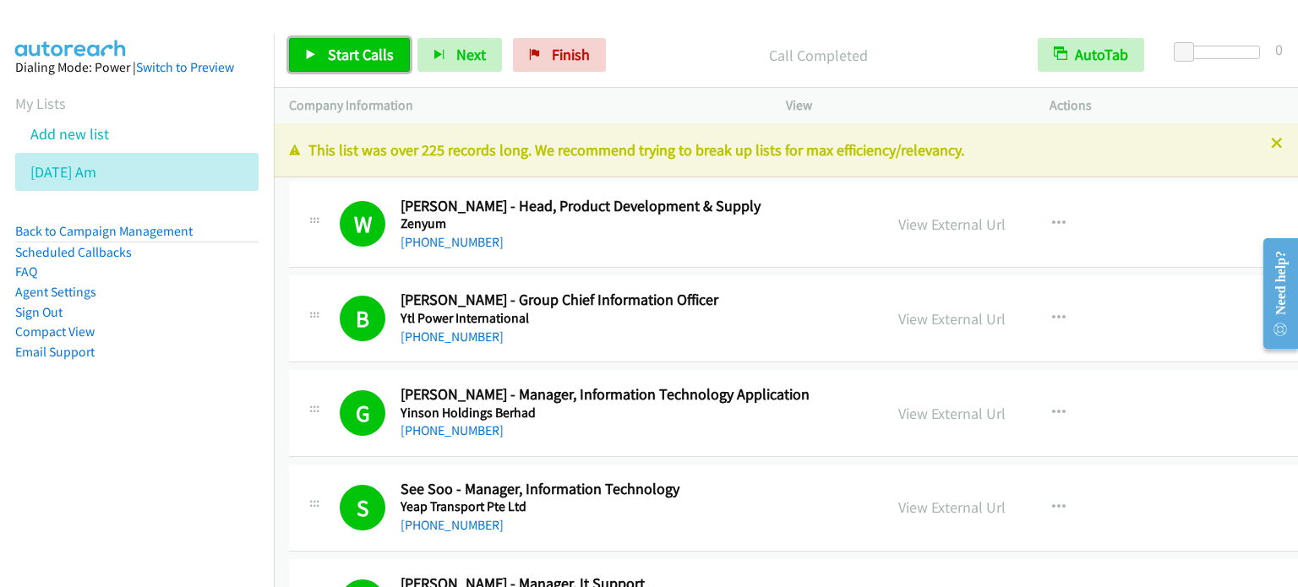
click at [374, 46] on span "Start Calls" at bounding box center [361, 54] width 66 height 19
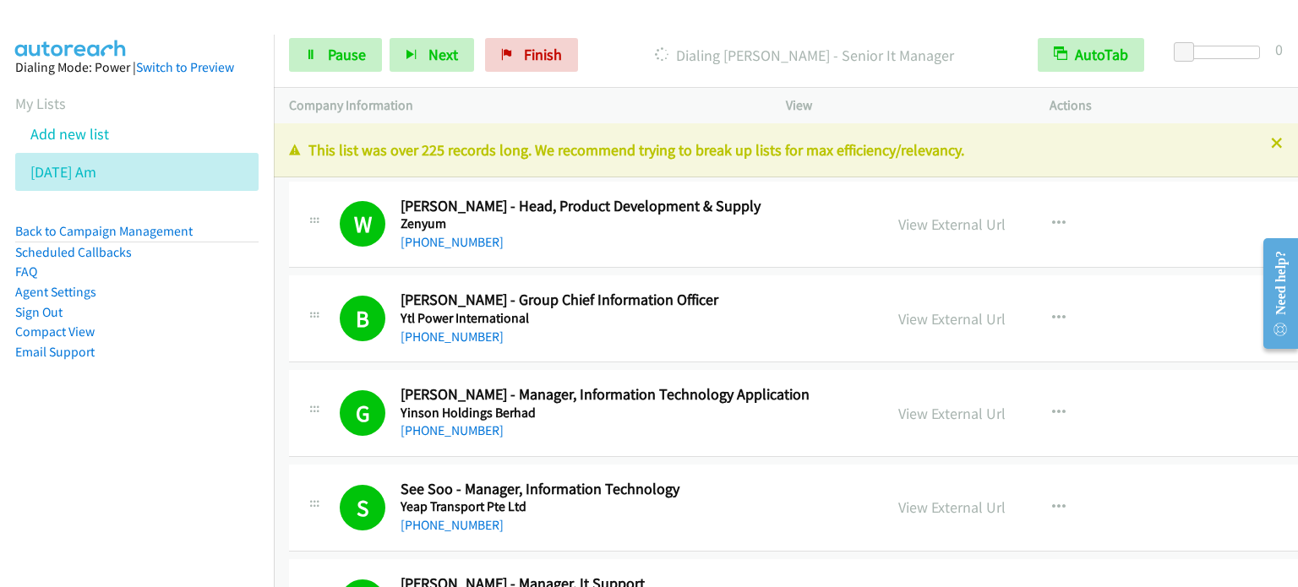
click at [105, 486] on nav "Dialing Mode: Power | Switch to Preview My Lists Add new list [DATE] Am Back to…" at bounding box center [137, 328] width 275 height 587
click at [341, 66] on link "Pause" at bounding box center [335, 55] width 93 height 34
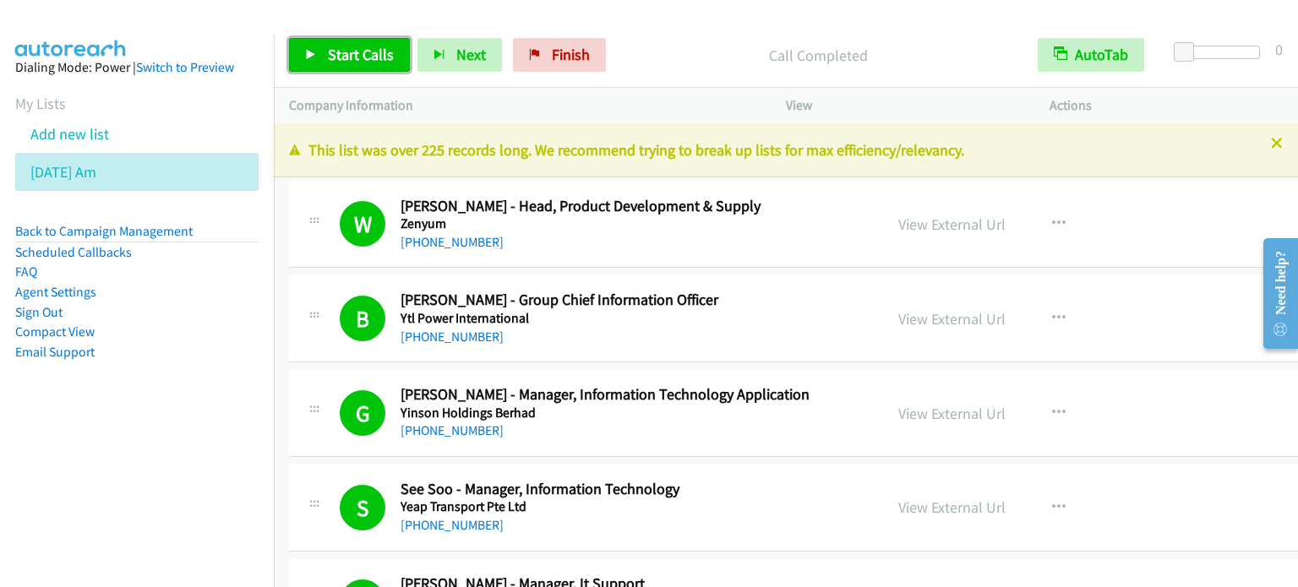
click at [360, 46] on span "Start Calls" at bounding box center [361, 54] width 66 height 19
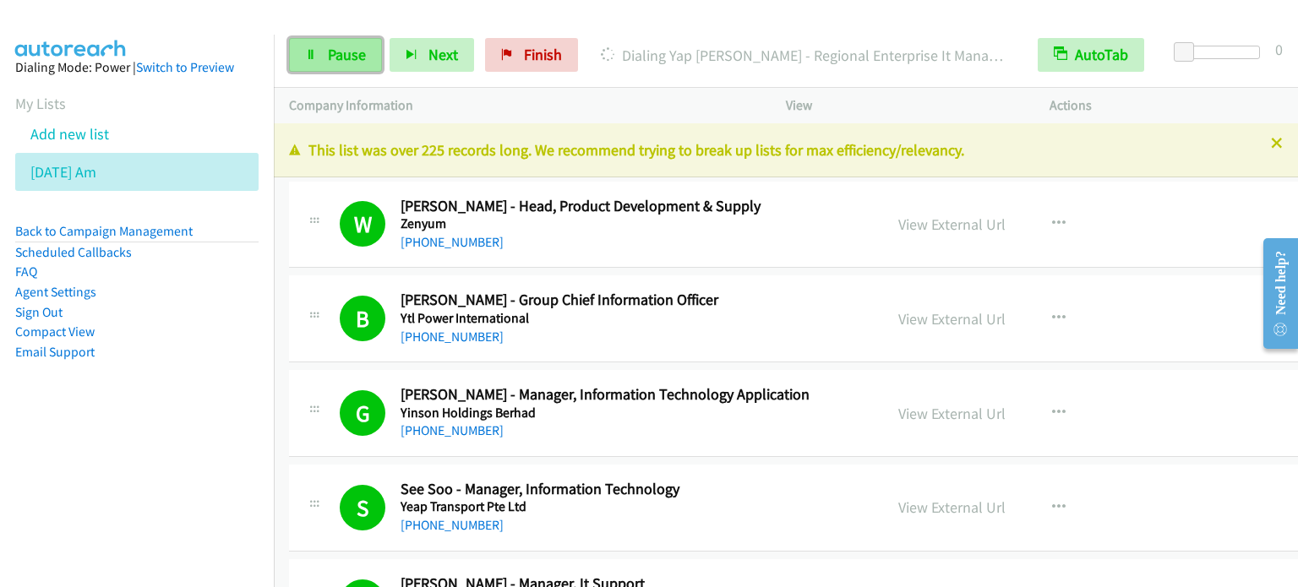
click at [333, 60] on span "Pause" at bounding box center [347, 54] width 38 height 19
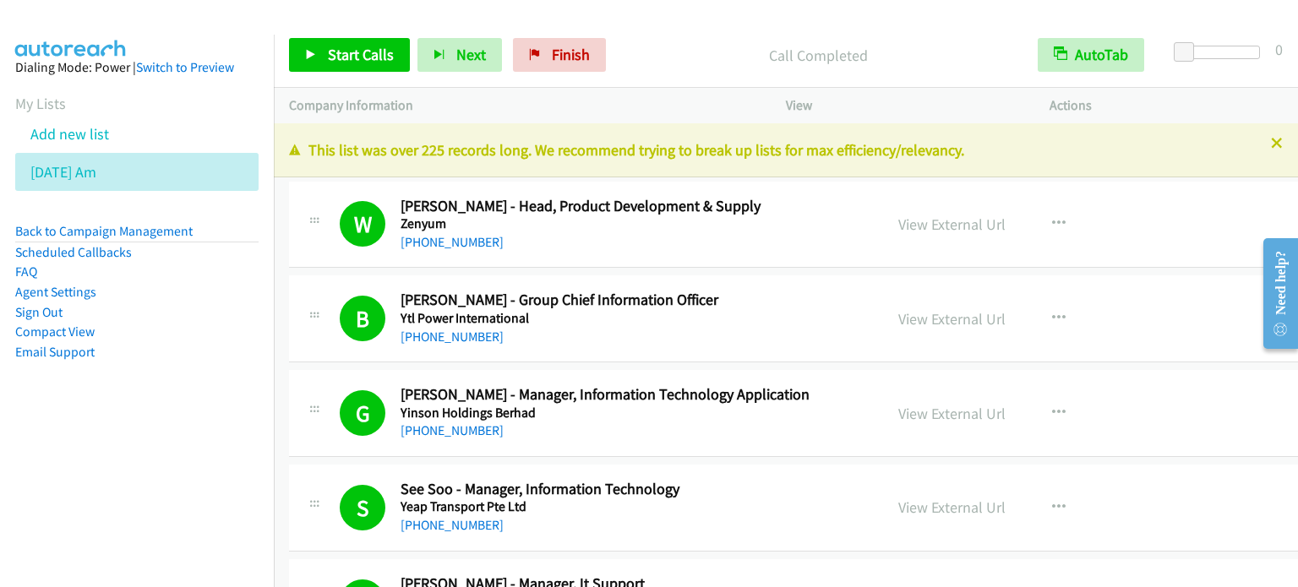
click at [965, 26] on div "Start Calls Pause Next Finish Call Completed AutoTab AutoTab 0" at bounding box center [786, 55] width 1024 height 65
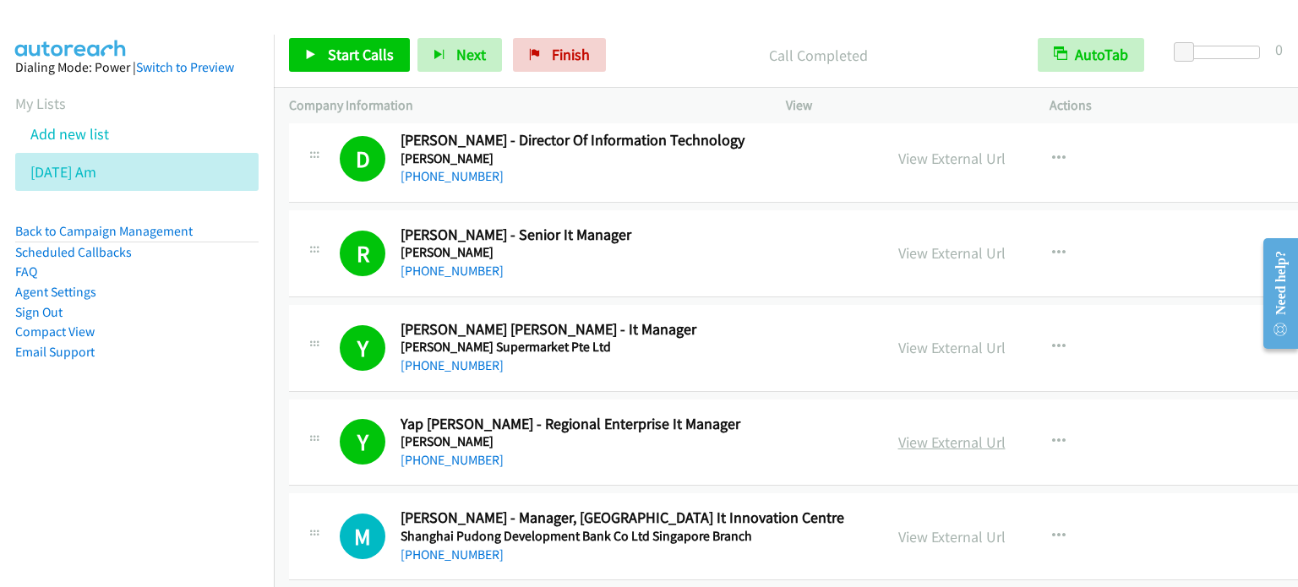
click at [903, 433] on link "View External Url" at bounding box center [952, 442] width 107 height 19
click at [362, 50] on span "Start Calls" at bounding box center [361, 54] width 66 height 19
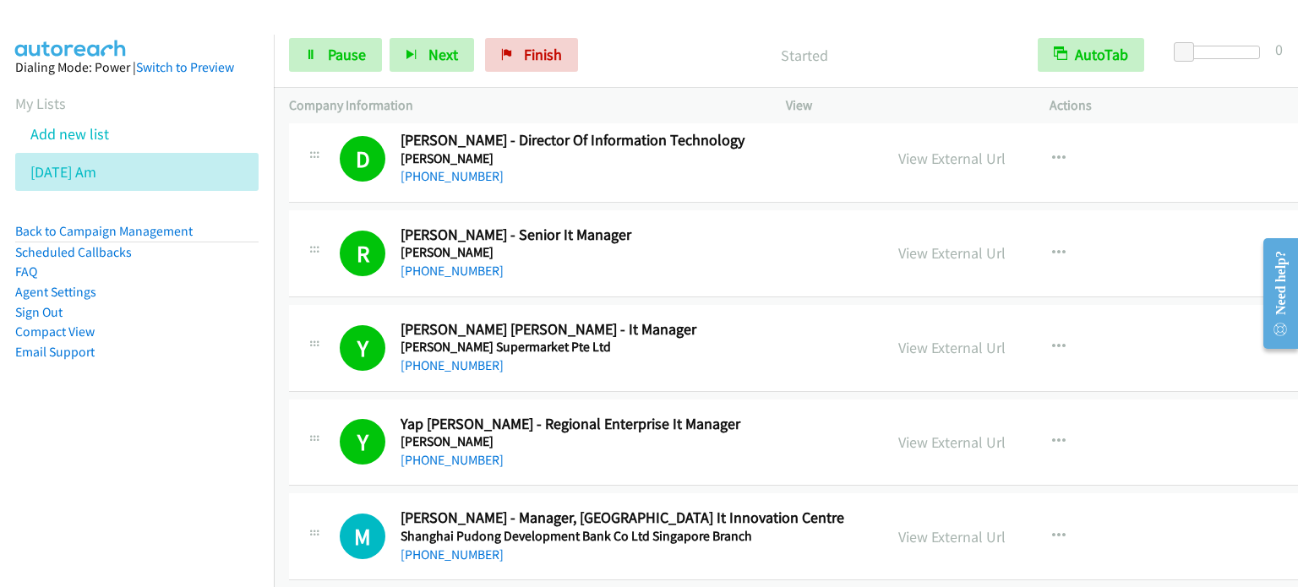
click at [150, 419] on aside "Dialing Mode: Power | Switch to Preview My Lists Add new list [DATE] Am Back to…" at bounding box center [137, 237] width 274 height 404
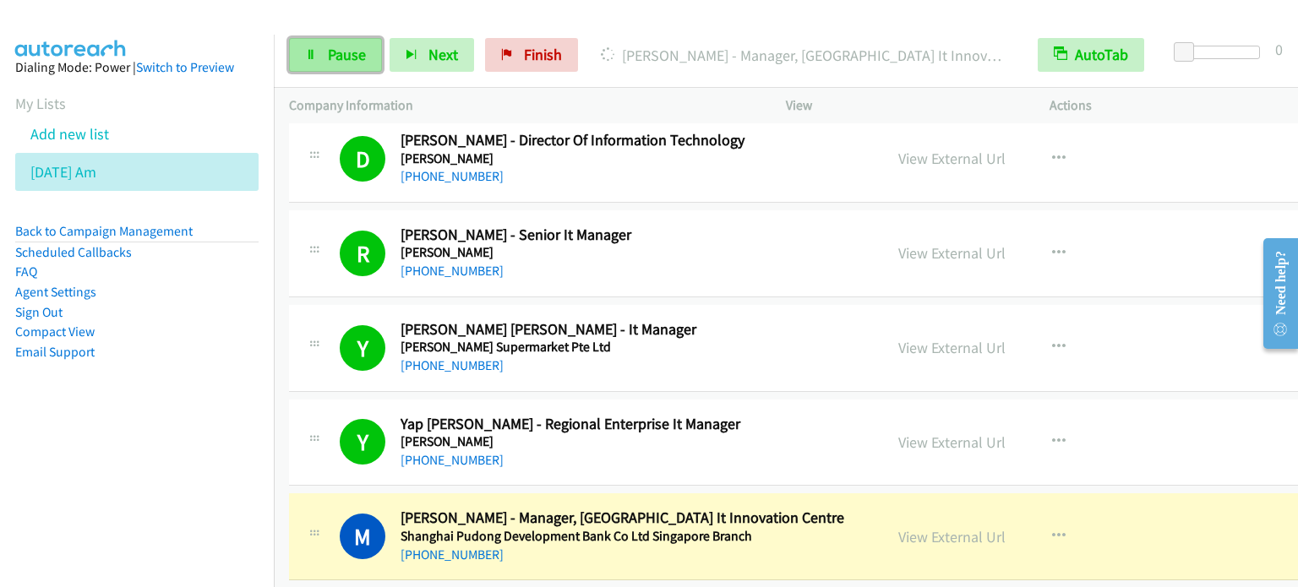
click at [339, 60] on span "Pause" at bounding box center [347, 54] width 38 height 19
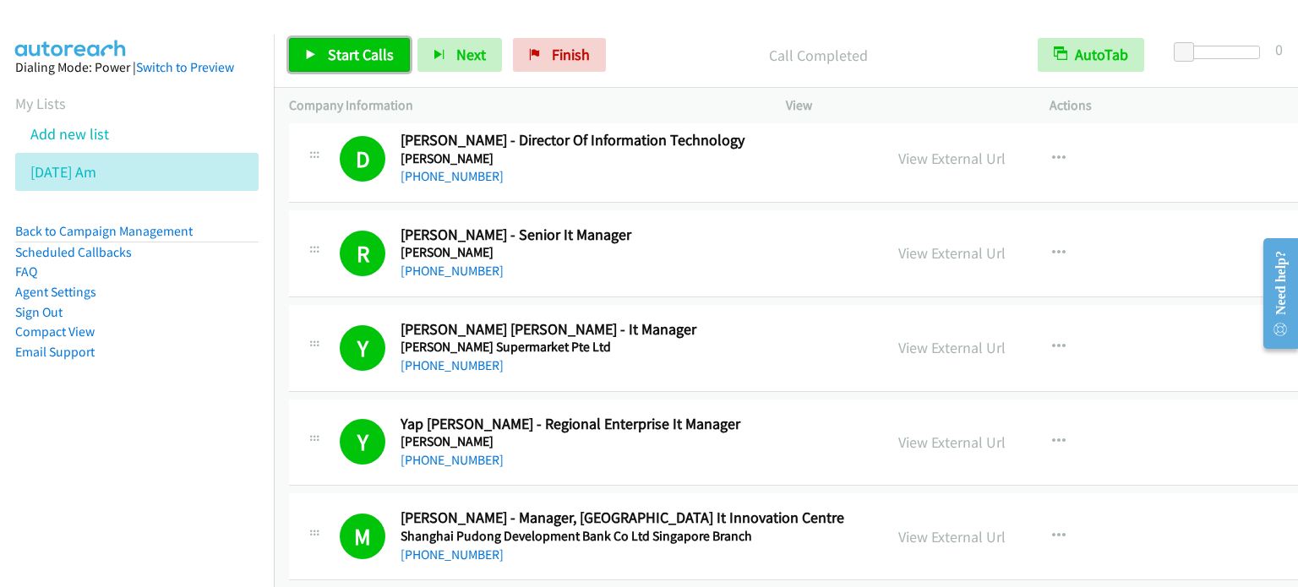
click at [355, 53] on span "Start Calls" at bounding box center [361, 54] width 66 height 19
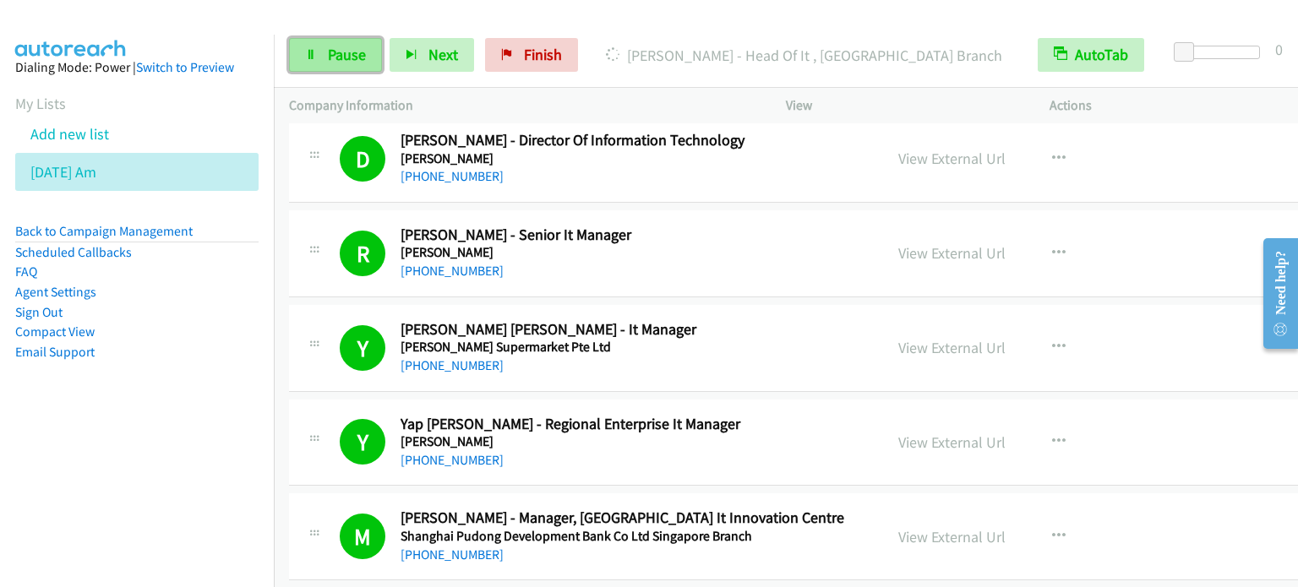
click at [364, 50] on span "Pause" at bounding box center [347, 54] width 38 height 19
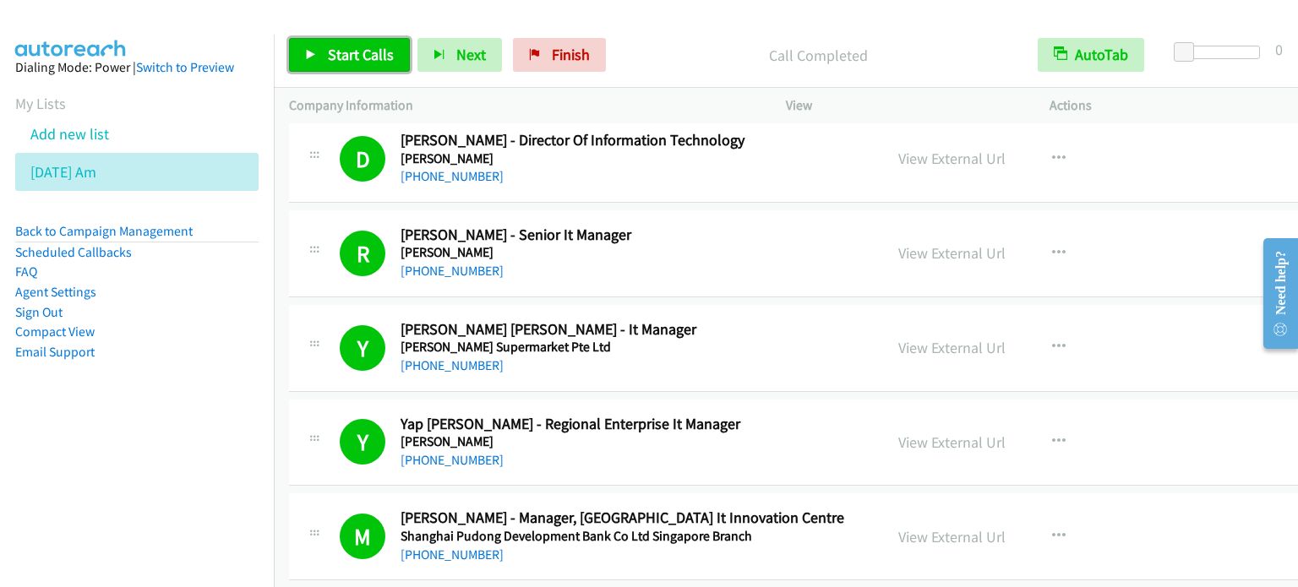
click at [369, 46] on span "Start Calls" at bounding box center [361, 54] width 66 height 19
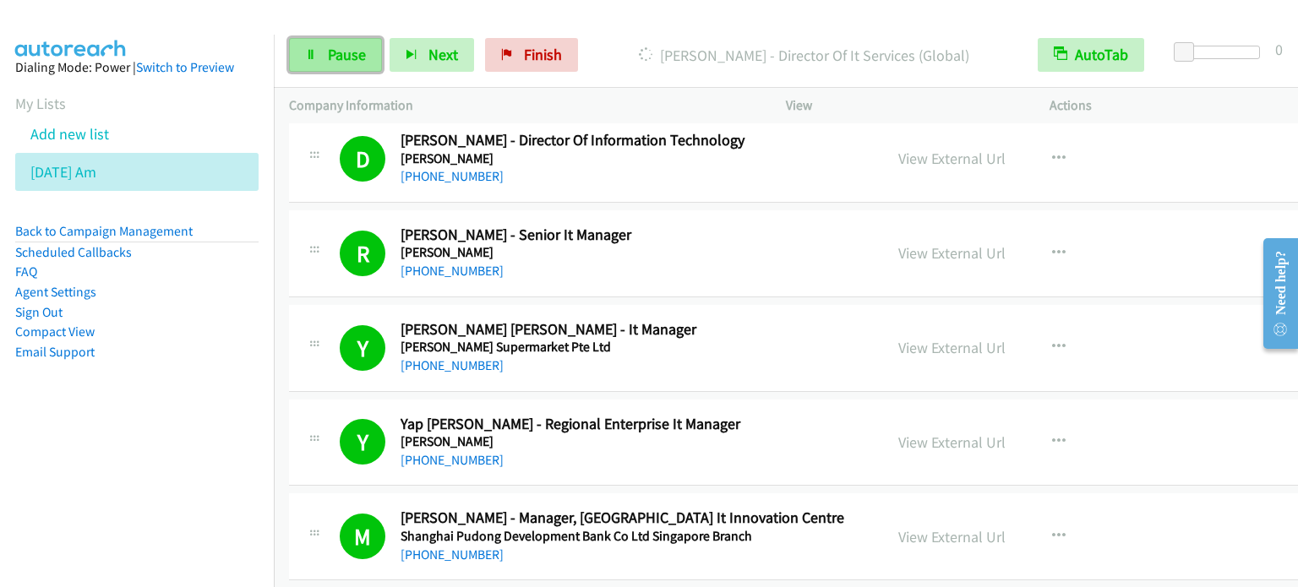
click at [350, 56] on span "Pause" at bounding box center [347, 54] width 38 height 19
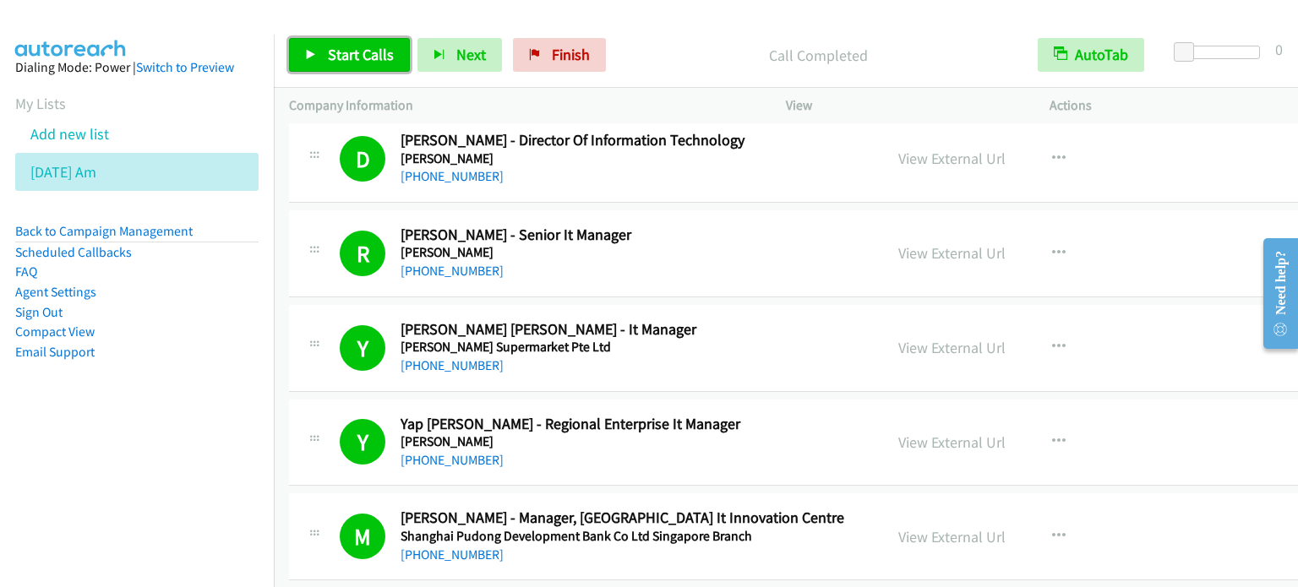
click at [362, 43] on link "Start Calls" at bounding box center [349, 55] width 121 height 34
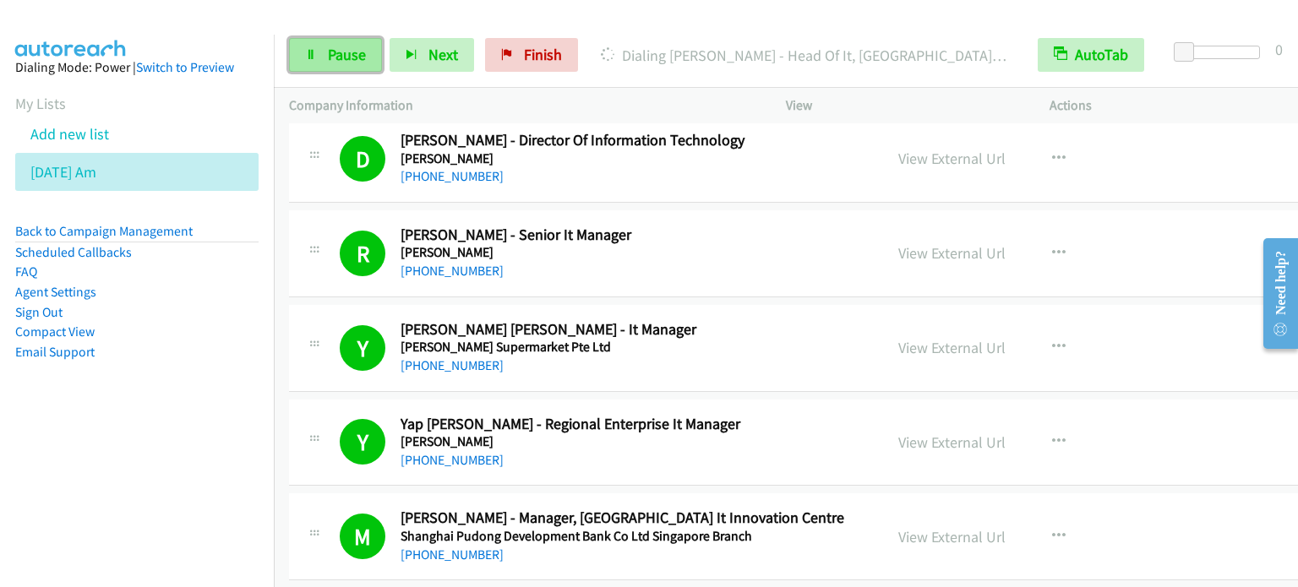
click at [331, 67] on link "Pause" at bounding box center [335, 55] width 93 height 34
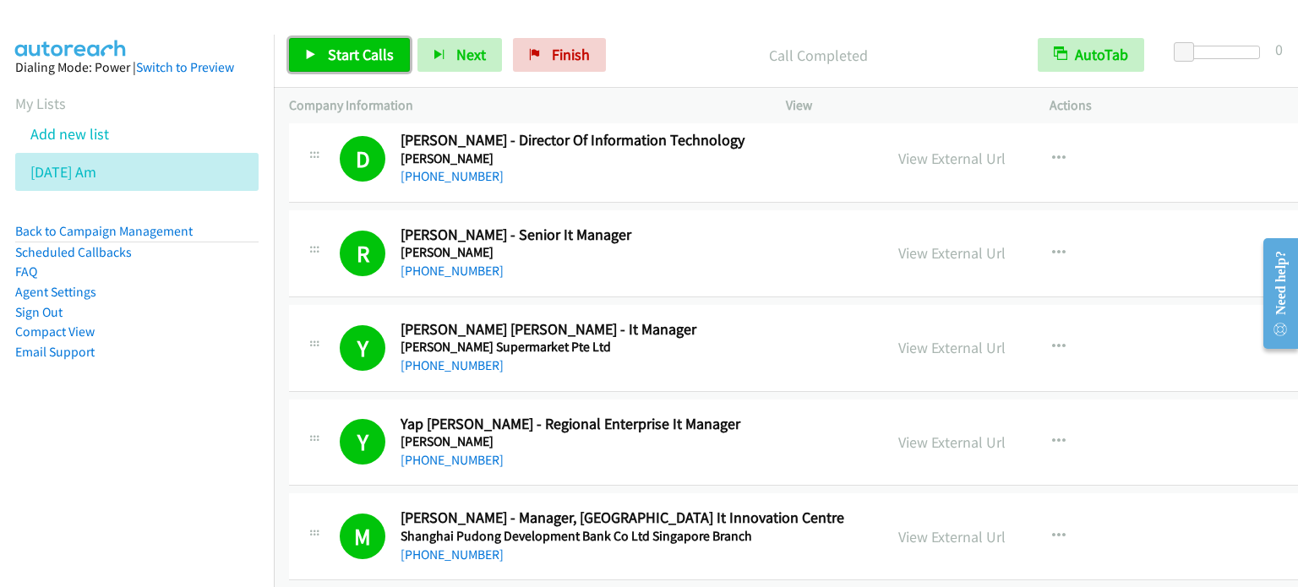
click at [352, 46] on span "Start Calls" at bounding box center [361, 54] width 66 height 19
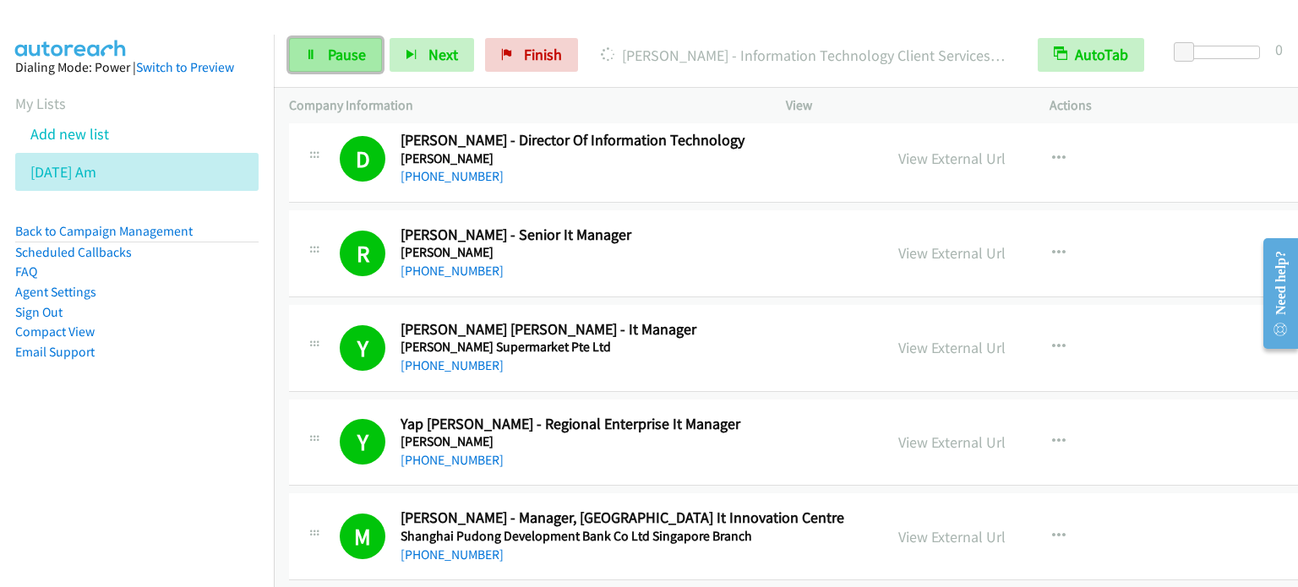
click at [352, 46] on span "Pause" at bounding box center [347, 54] width 38 height 19
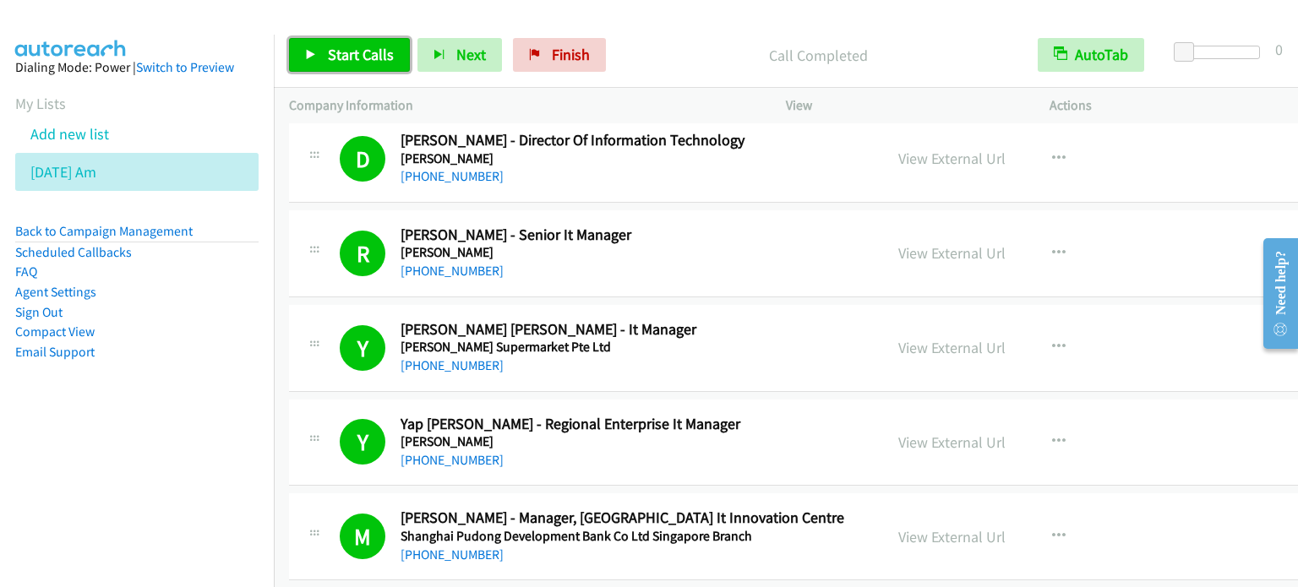
click at [335, 42] on link "Start Calls" at bounding box center [349, 55] width 121 height 34
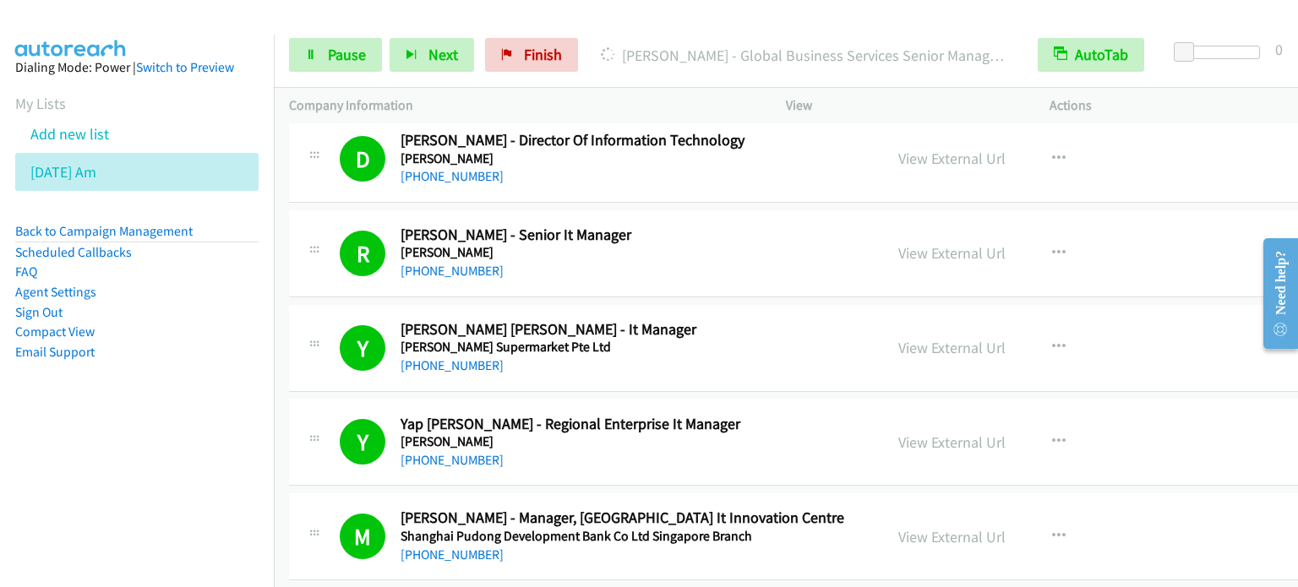
click at [119, 469] on nav "Dialing Mode: Power | Switch to Preview My Lists Add new list [DATE] Am Back to…" at bounding box center [137, 328] width 275 height 587
click at [309, 57] on icon at bounding box center [311, 56] width 12 height 12
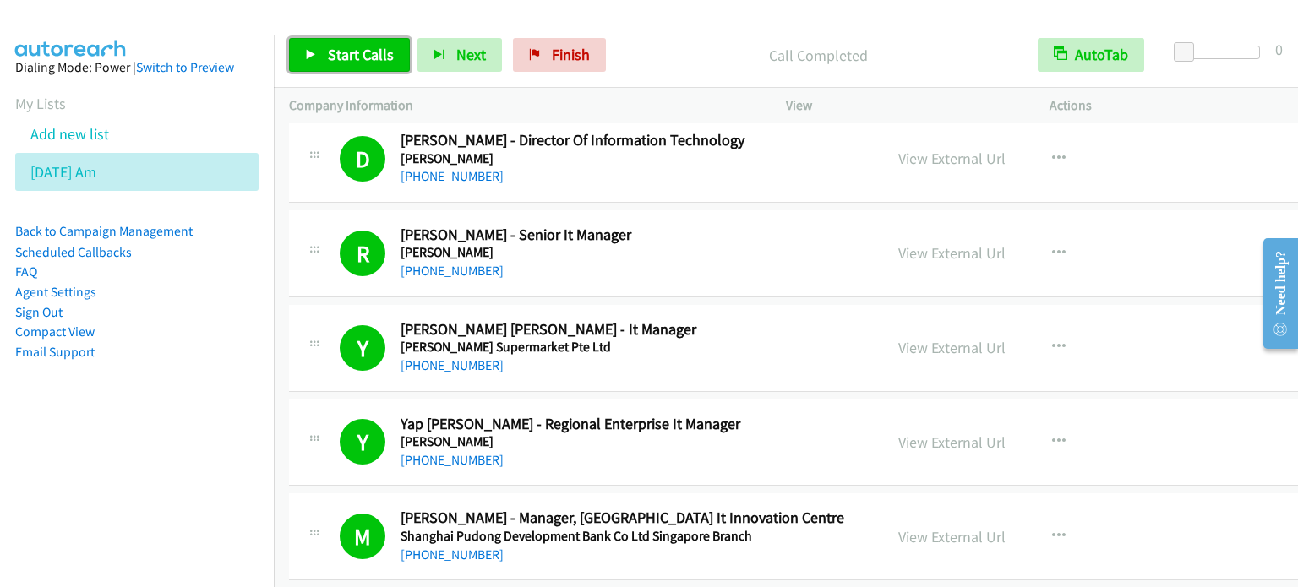
click at [346, 54] on span "Start Calls" at bounding box center [361, 54] width 66 height 19
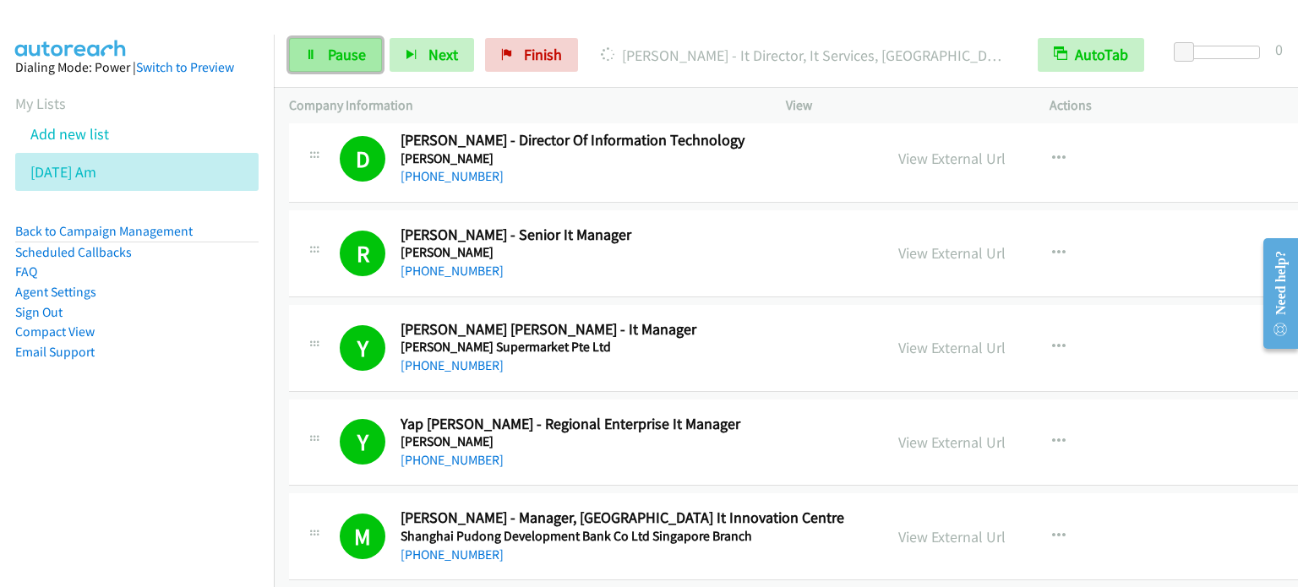
click at [338, 55] on span "Pause" at bounding box center [347, 54] width 38 height 19
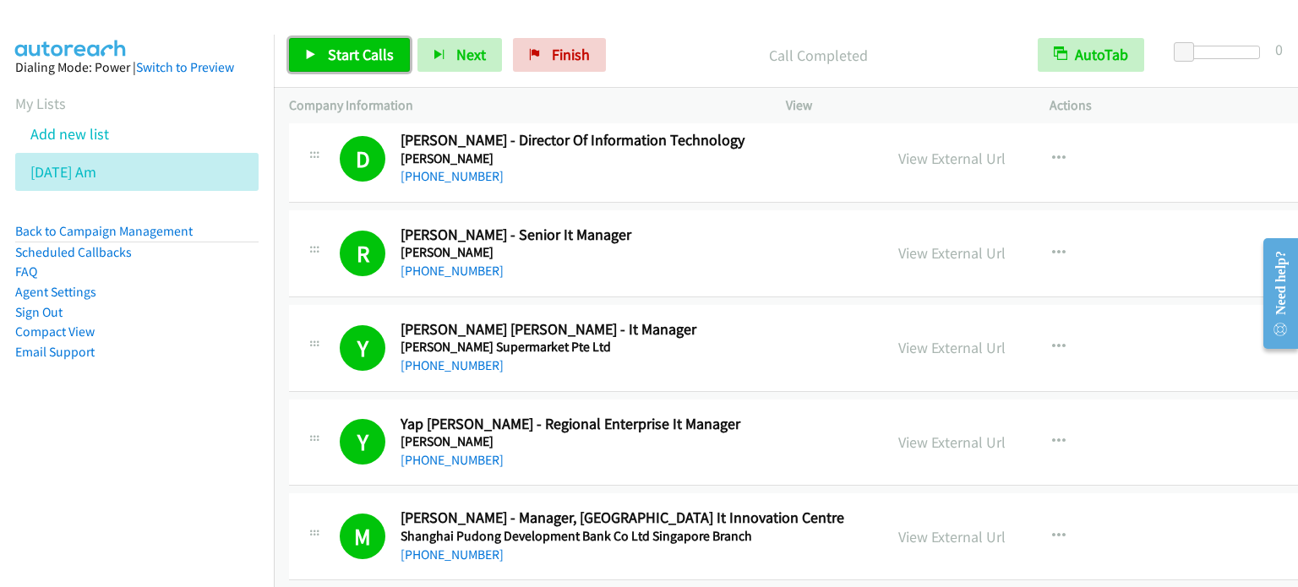
click at [376, 49] on span "Start Calls" at bounding box center [361, 54] width 66 height 19
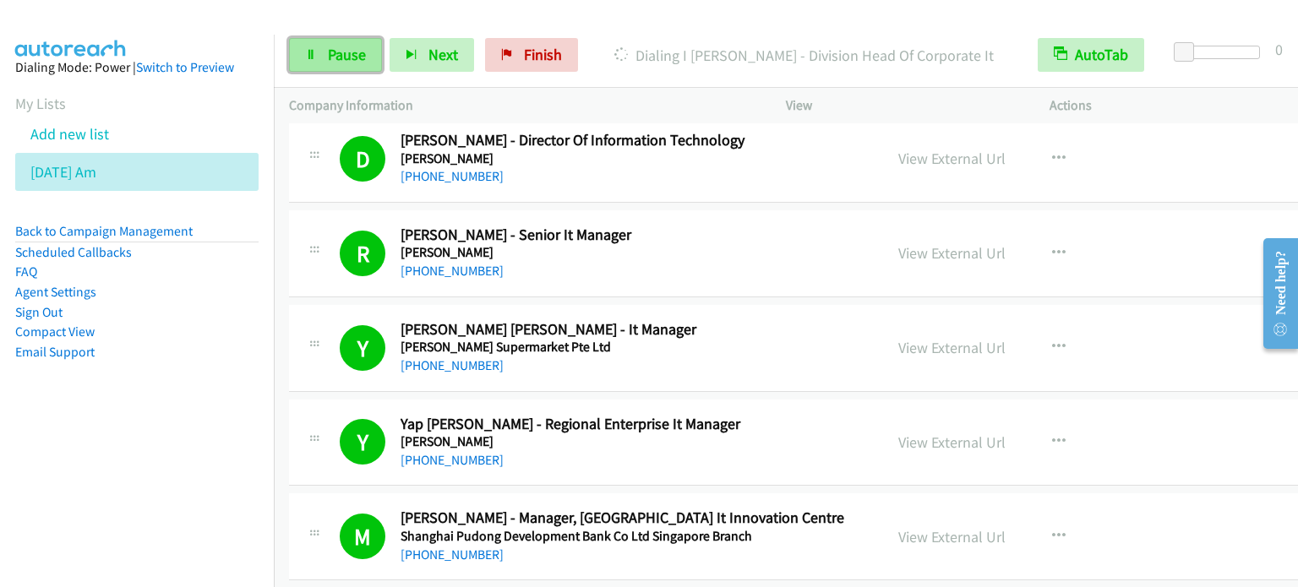
click at [349, 46] on span "Pause" at bounding box center [347, 54] width 38 height 19
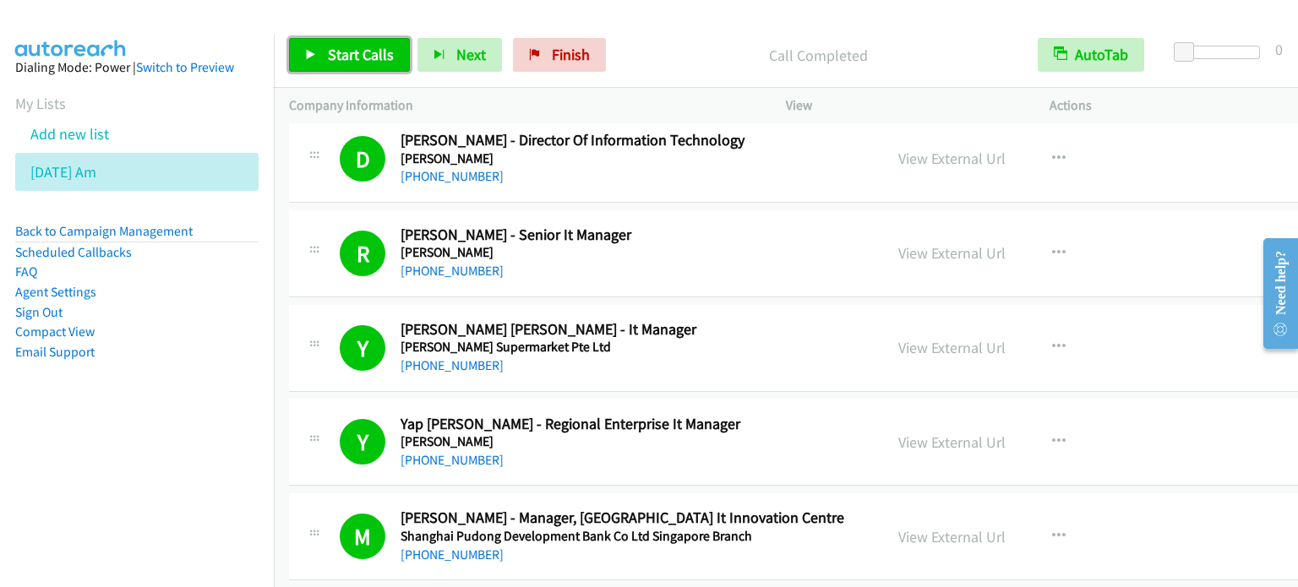
click at [354, 49] on span "Start Calls" at bounding box center [361, 54] width 66 height 19
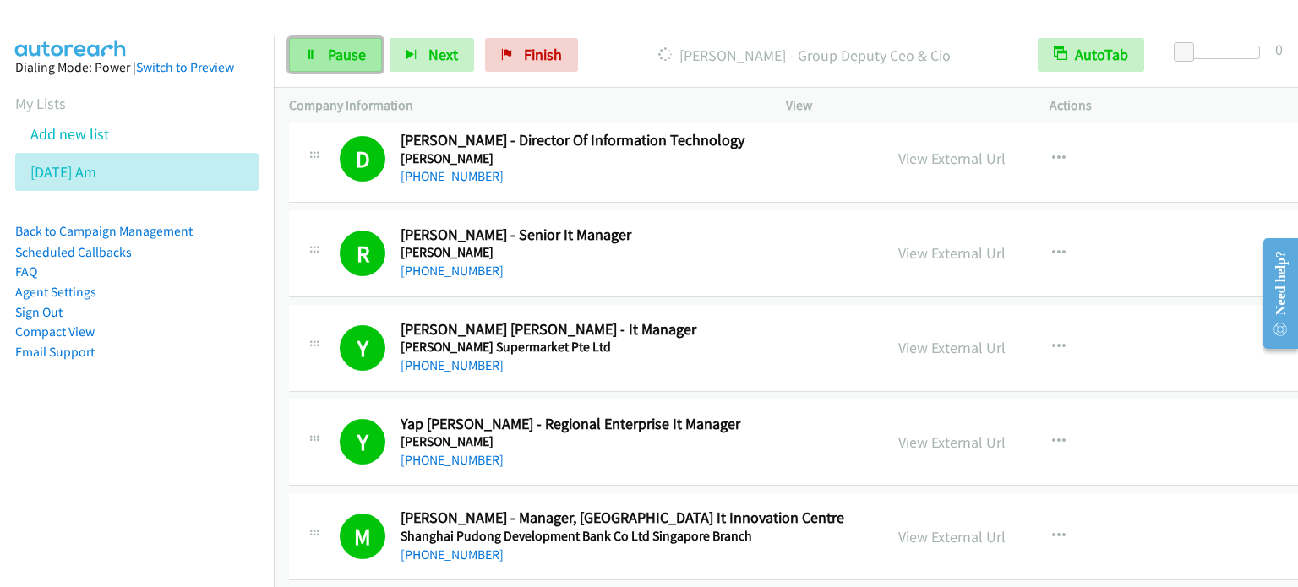
click at [349, 41] on link "Pause" at bounding box center [335, 55] width 93 height 34
click at [352, 53] on span "Pause" at bounding box center [347, 54] width 38 height 19
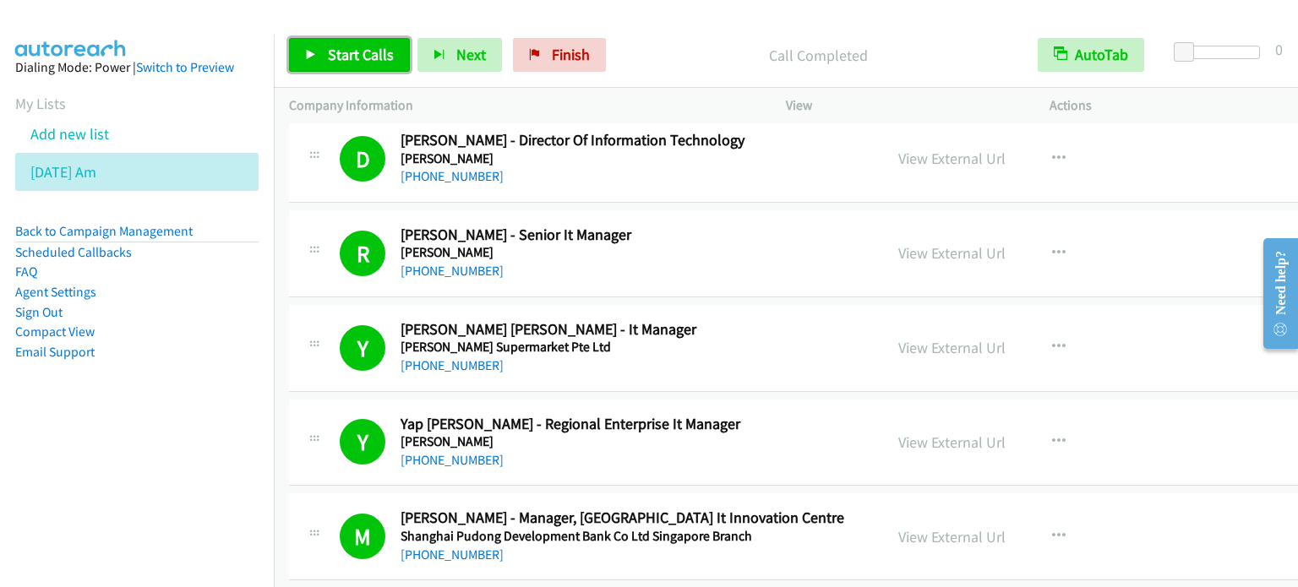
click at [348, 52] on span "Start Calls" at bounding box center [361, 54] width 66 height 19
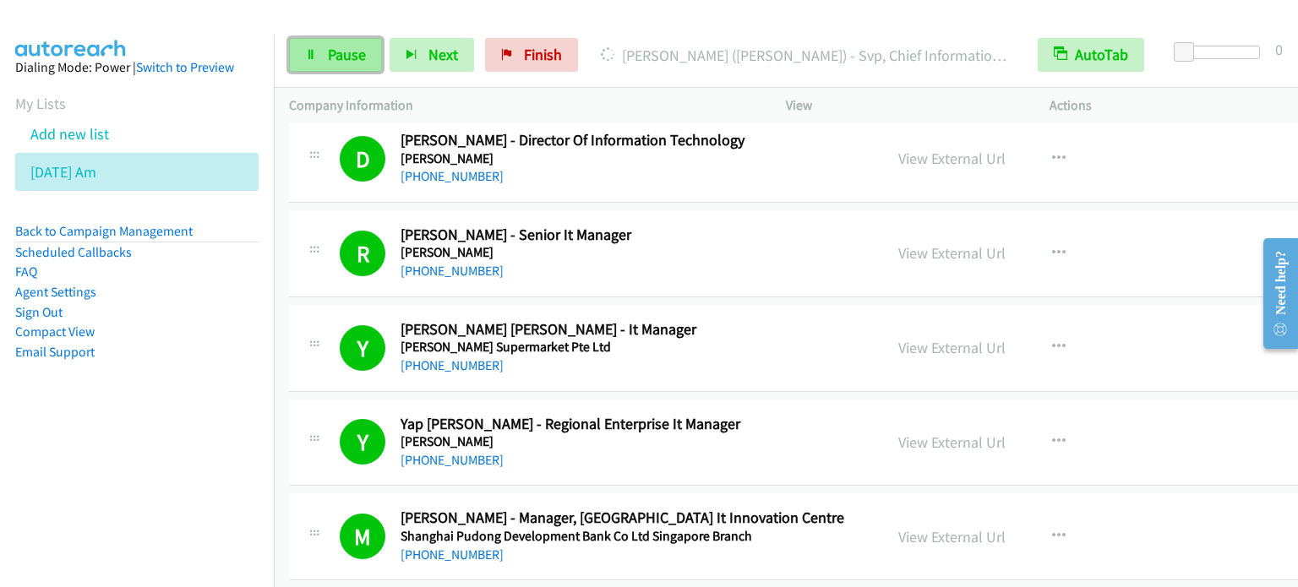
click at [328, 57] on span "Pause" at bounding box center [347, 54] width 38 height 19
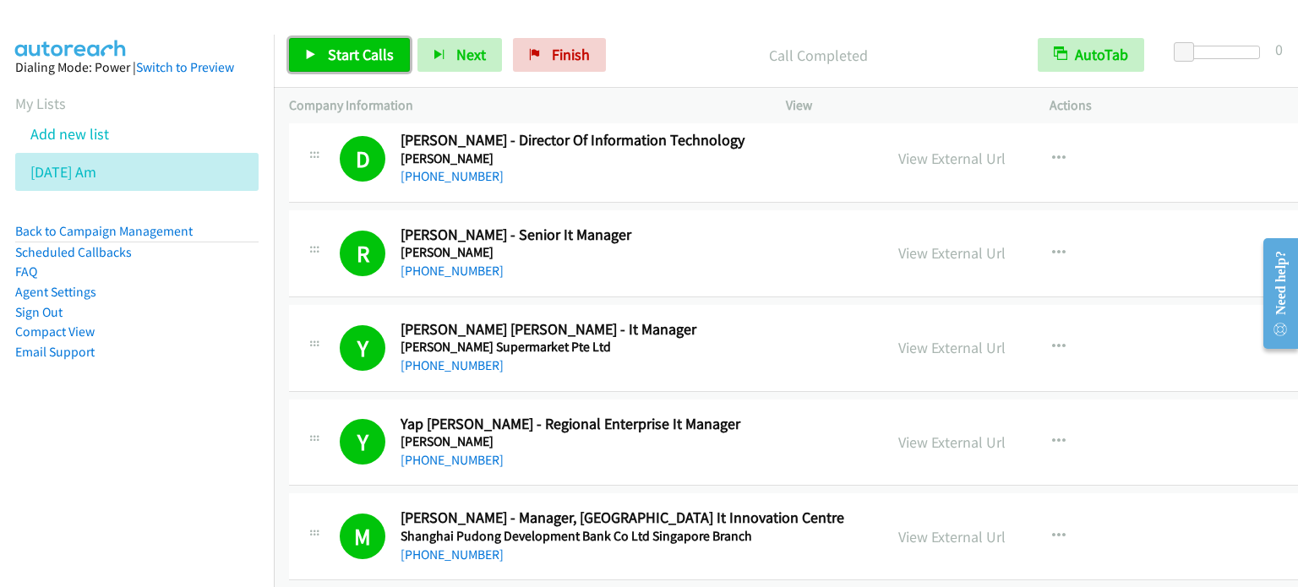
click at [369, 49] on span "Start Calls" at bounding box center [361, 54] width 66 height 19
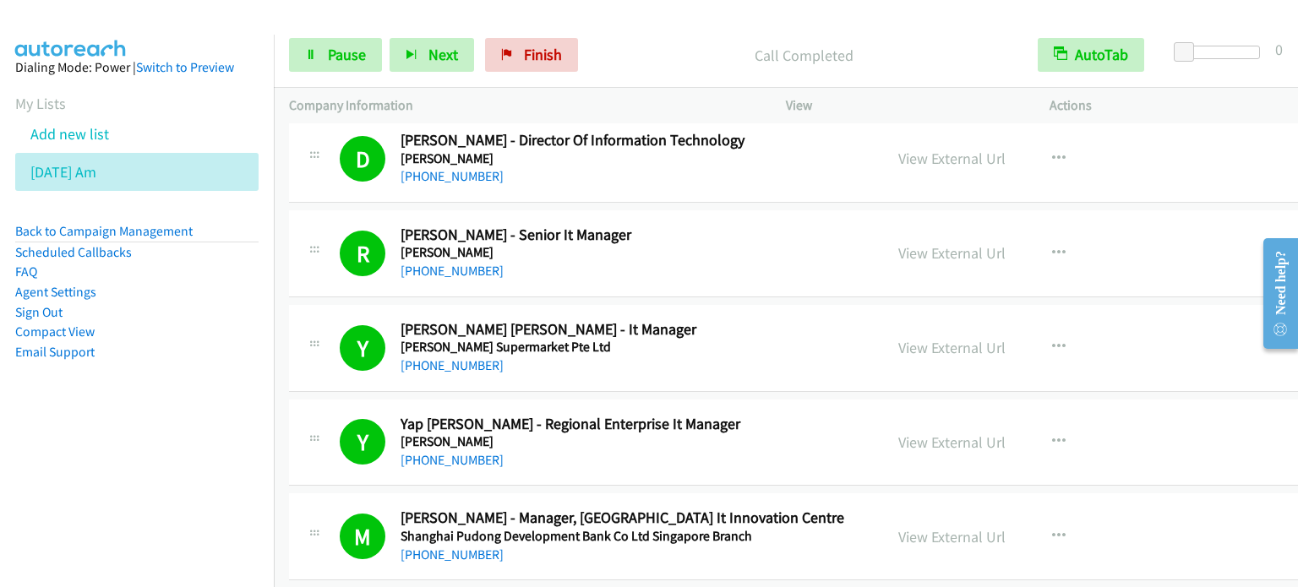
drag, startPoint x: 146, startPoint y: 371, endPoint x: 250, endPoint y: 227, distance: 178.1
click at [146, 372] on aside "Dialing Mode: Power | Switch to Preview My Lists Add new list [DATE] Am Back to…" at bounding box center [137, 237] width 274 height 404
click at [348, 59] on span "Pause" at bounding box center [347, 54] width 38 height 19
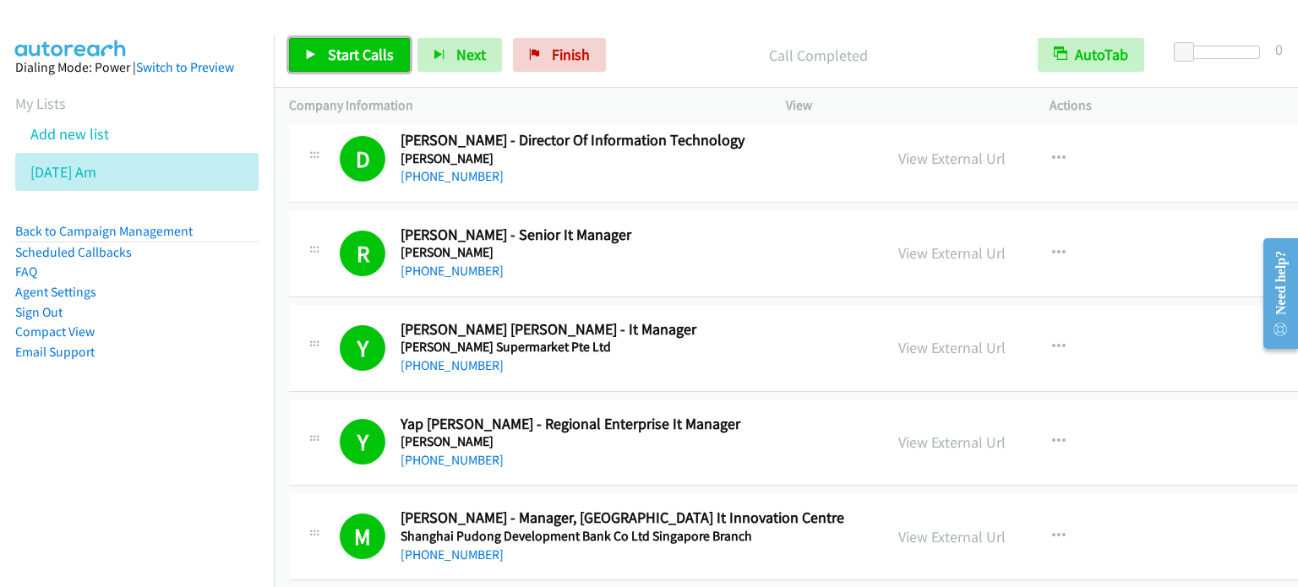
click at [331, 57] on span "Start Calls" at bounding box center [361, 54] width 66 height 19
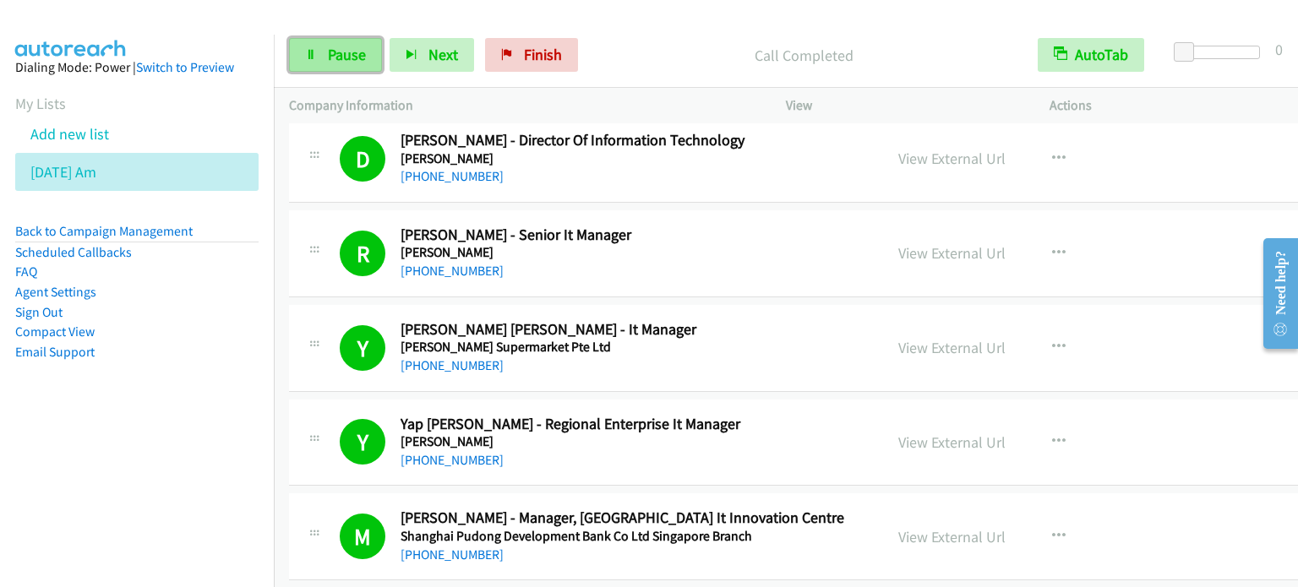
click at [328, 57] on span "Pause" at bounding box center [347, 54] width 38 height 19
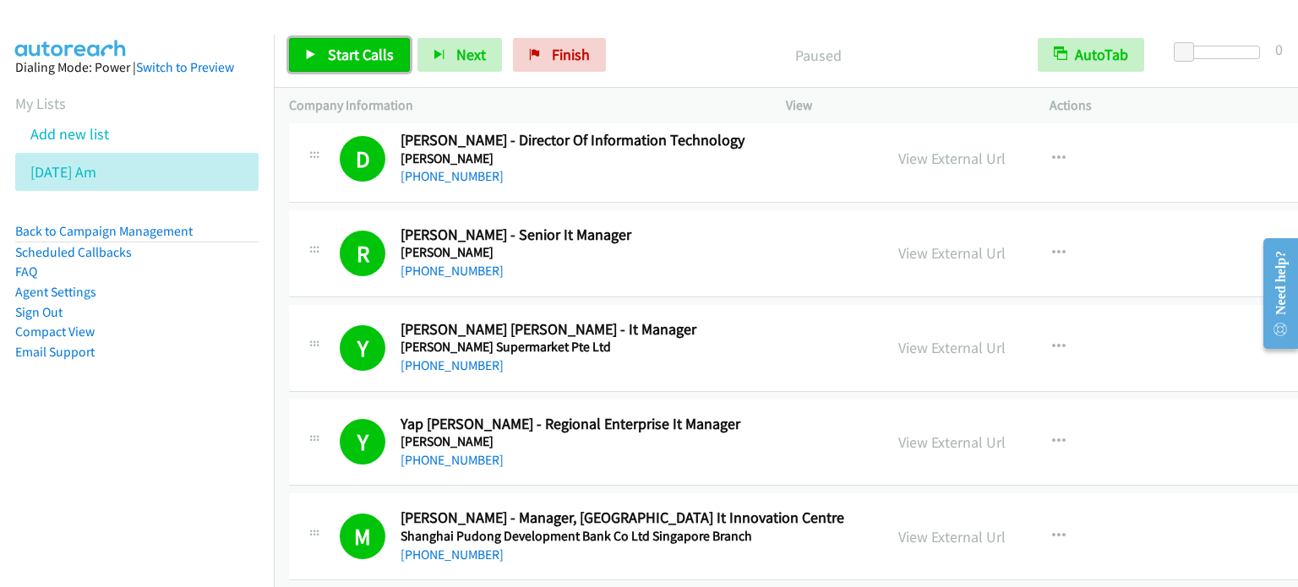
click at [328, 57] on span "Start Calls" at bounding box center [361, 54] width 66 height 19
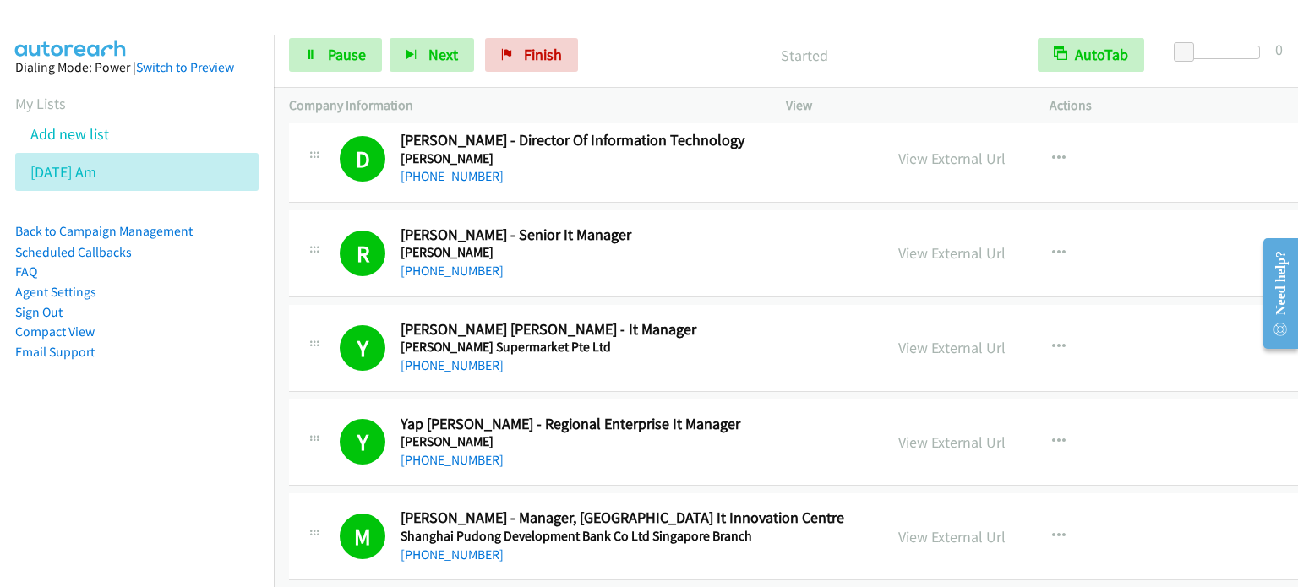
click at [237, 391] on aside "Dialing Mode: Power | Switch to Preview My Lists Add new list [DATE] Am Back to…" at bounding box center [137, 237] width 274 height 404
click at [341, 53] on span "Pause" at bounding box center [347, 54] width 38 height 19
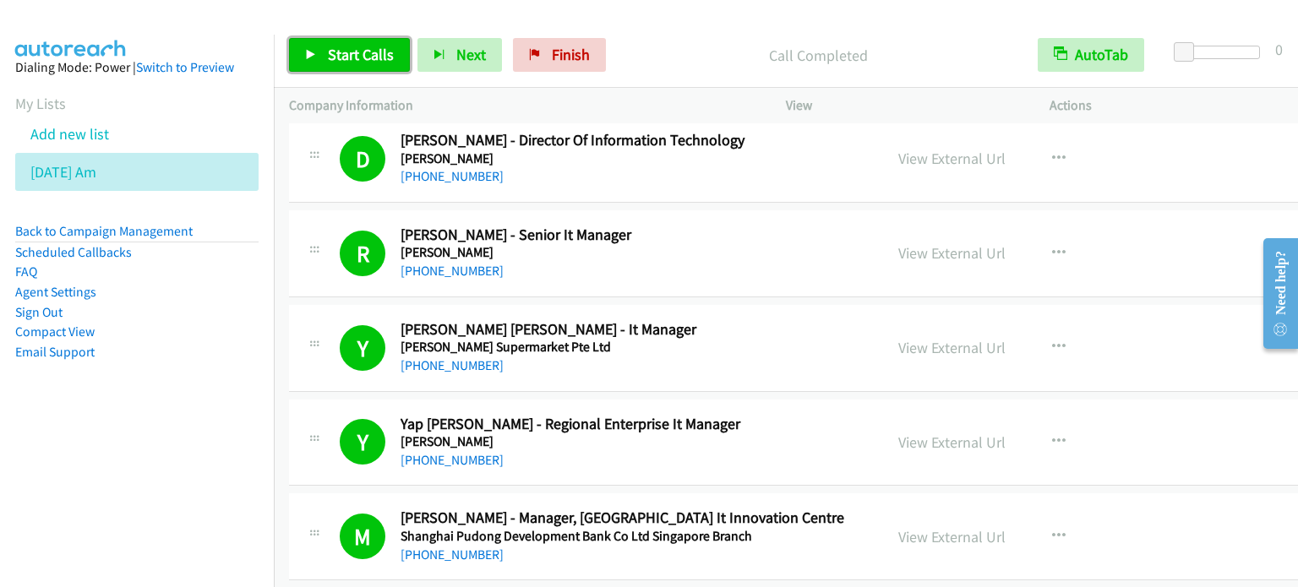
click at [376, 46] on span "Start Calls" at bounding box center [361, 54] width 66 height 19
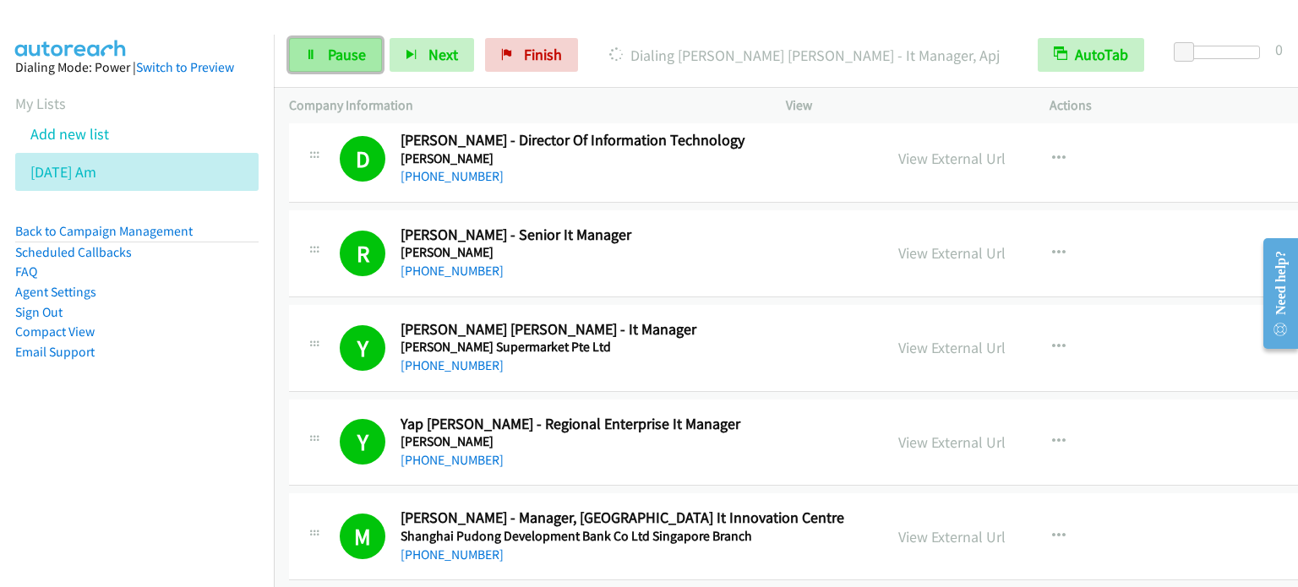
click at [347, 45] on span "Pause" at bounding box center [347, 54] width 38 height 19
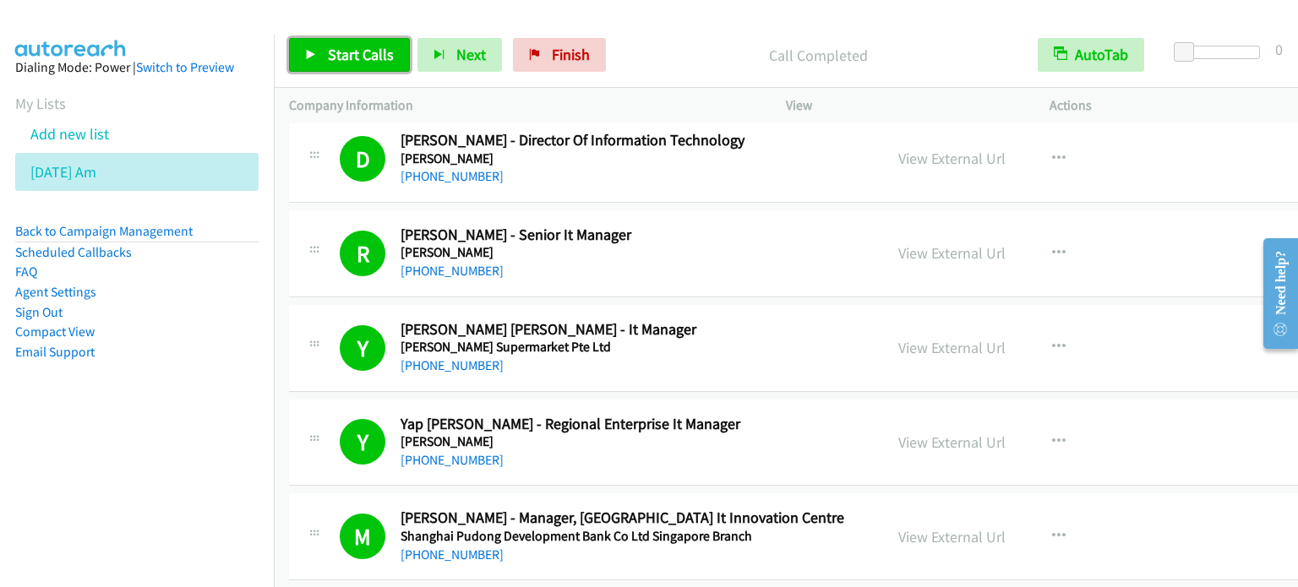
click at [358, 57] on span "Start Calls" at bounding box center [361, 54] width 66 height 19
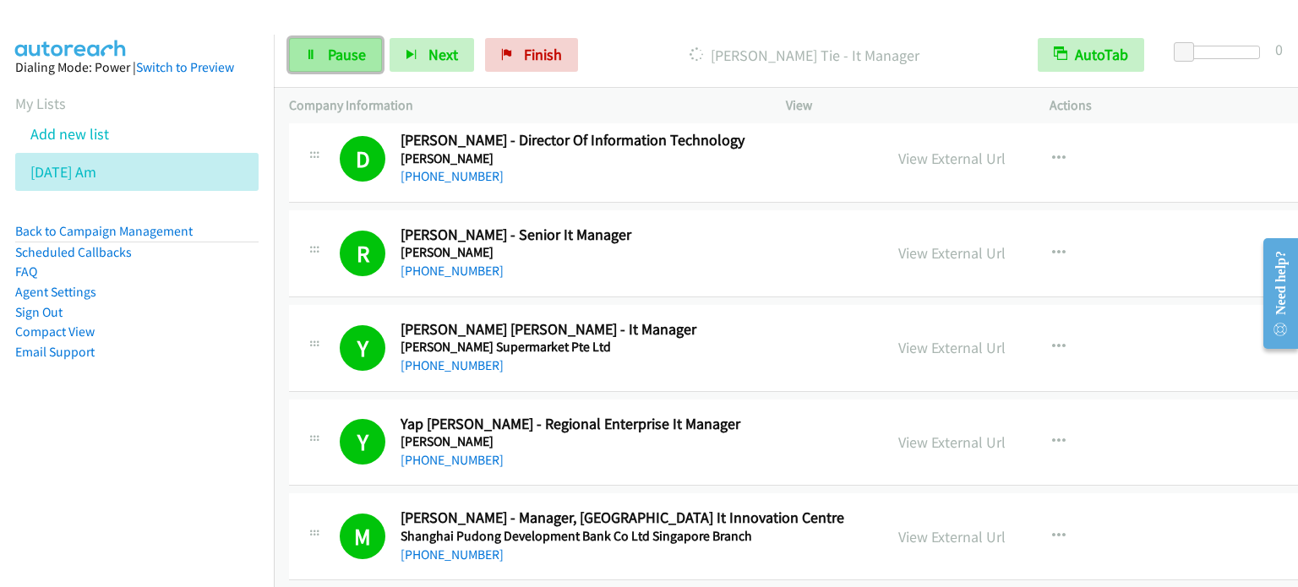
click at [338, 52] on span "Pause" at bounding box center [347, 54] width 38 height 19
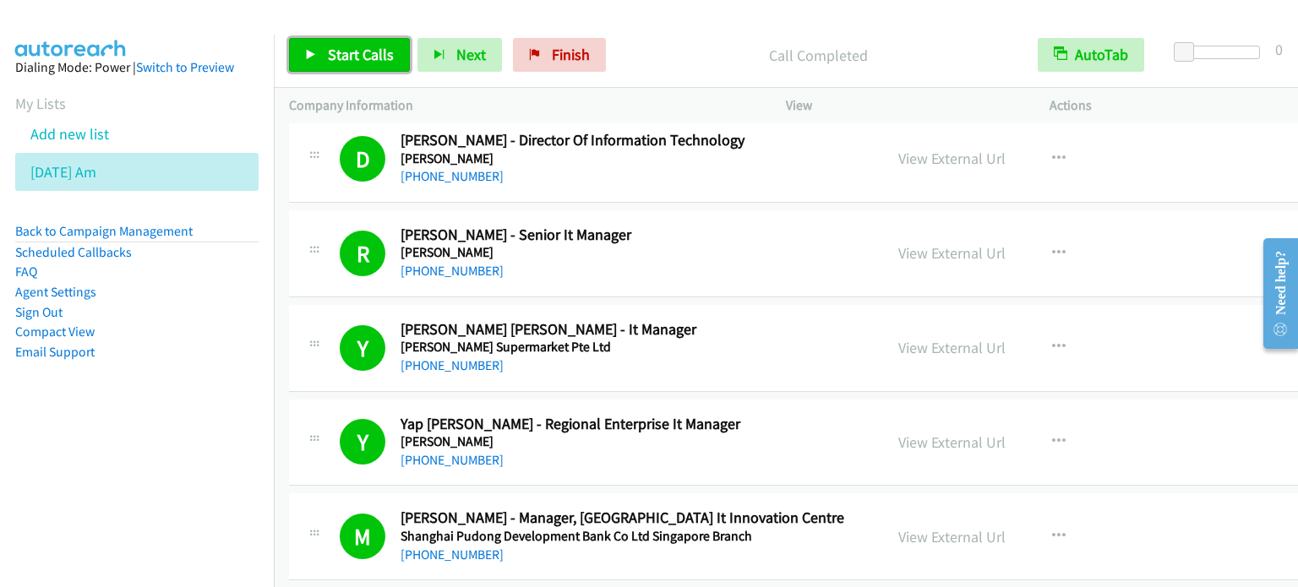
click at [374, 56] on span "Start Calls" at bounding box center [361, 54] width 66 height 19
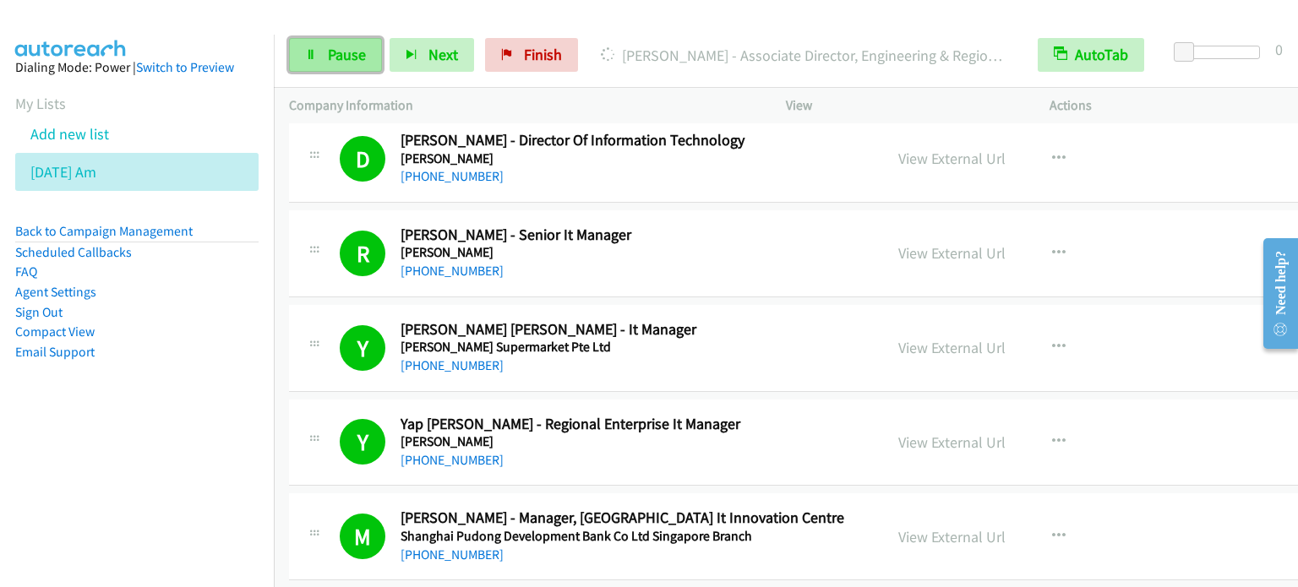
click at [331, 57] on span "Pause" at bounding box center [347, 54] width 38 height 19
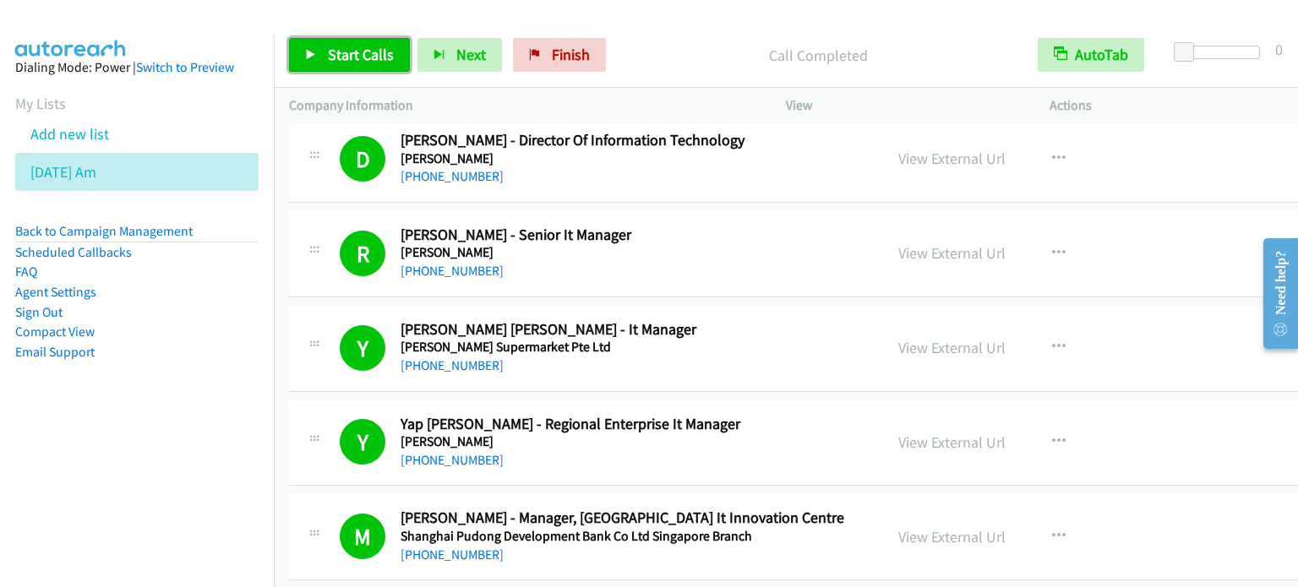
click at [339, 47] on span "Start Calls" at bounding box center [361, 54] width 66 height 19
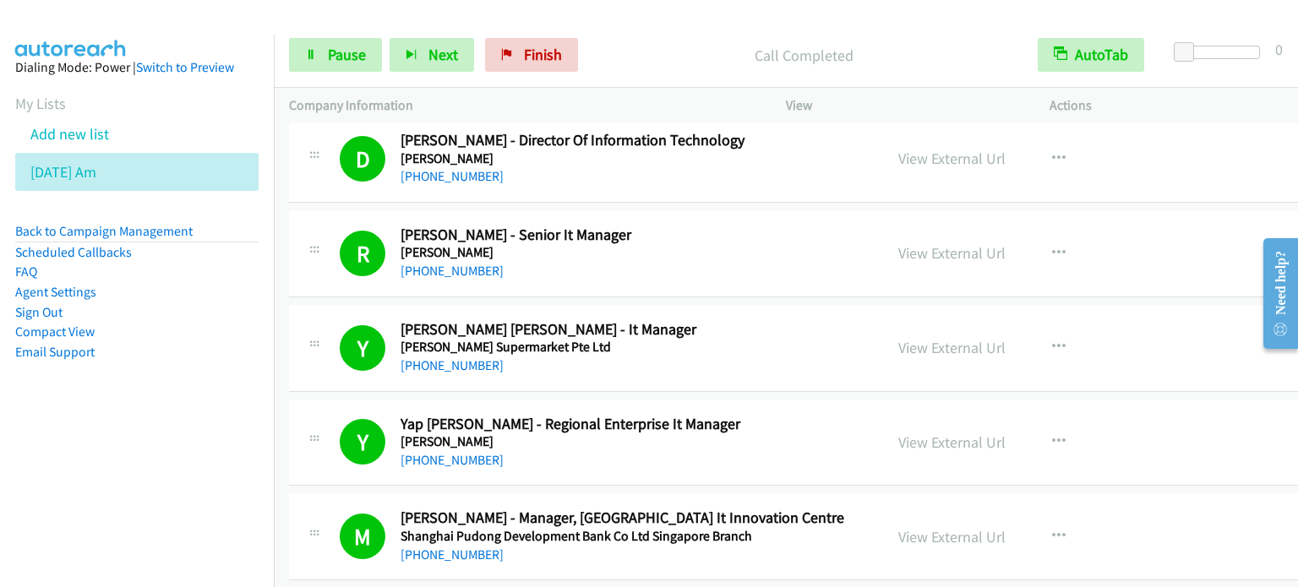
click at [217, 425] on aside "Dialing Mode: Power | Switch to Preview My Lists Add new list [DATE] Am Back to…" at bounding box center [137, 237] width 274 height 404
click at [345, 59] on span "Pause" at bounding box center [347, 54] width 38 height 19
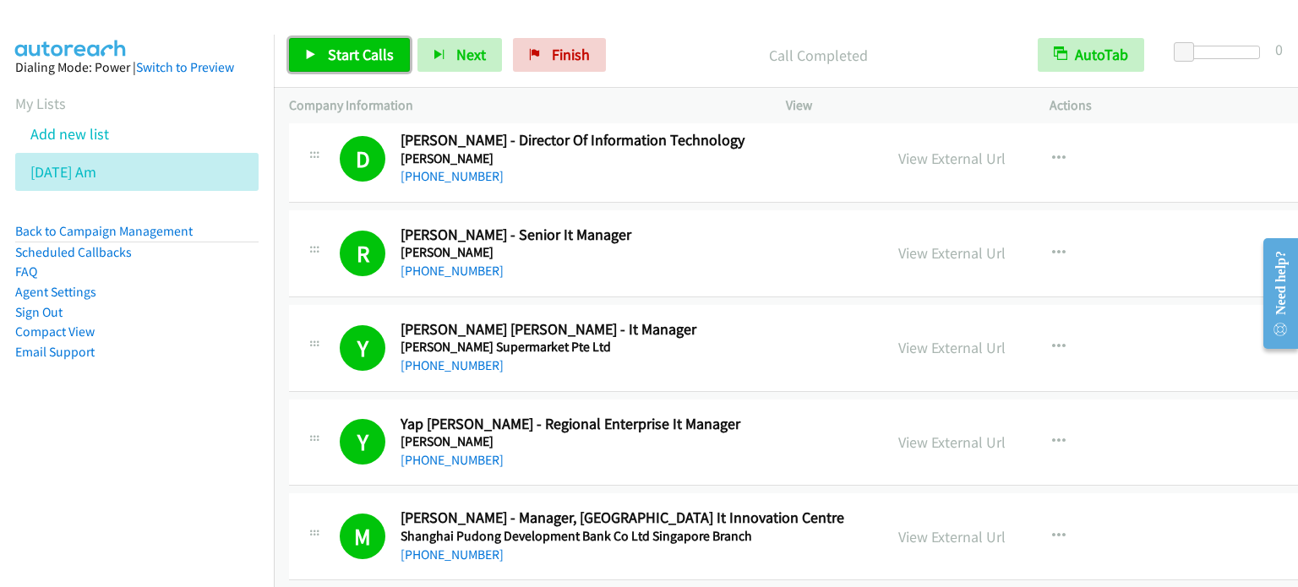
click at [365, 57] on span "Start Calls" at bounding box center [361, 54] width 66 height 19
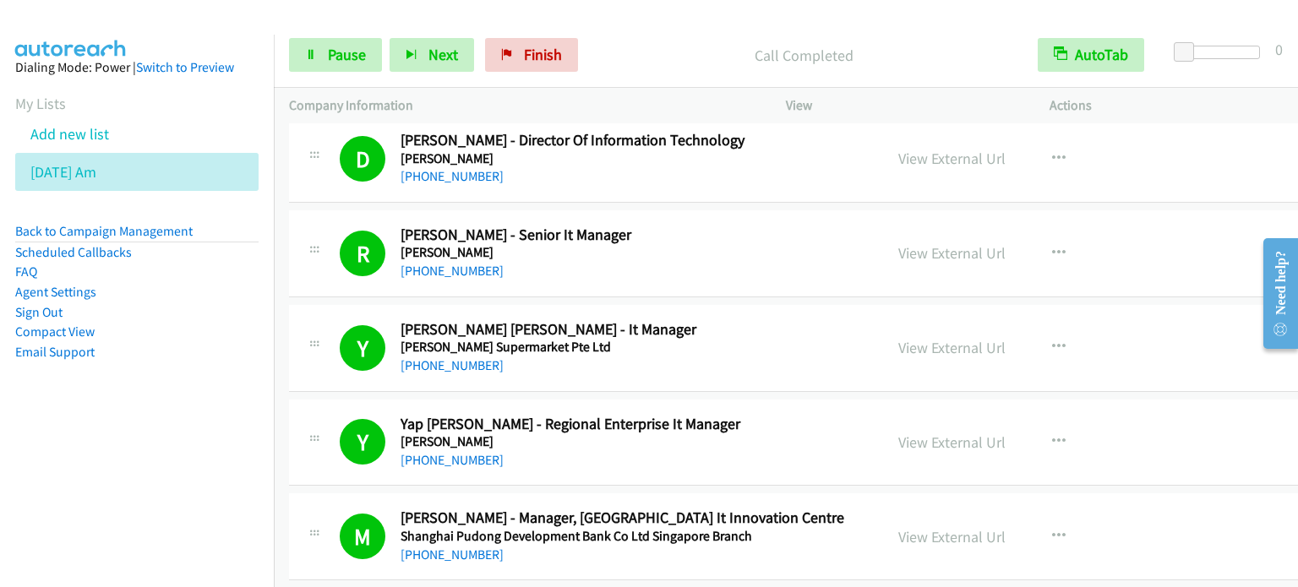
drag, startPoint x: 249, startPoint y: 469, endPoint x: 271, endPoint y: 447, distance: 31.1
click at [250, 468] on nav "Dialing Mode: Power | Switch to Preview My Lists Add new list [DATE] Am Back to…" at bounding box center [137, 328] width 275 height 587
click at [362, 48] on span "Pause" at bounding box center [347, 54] width 38 height 19
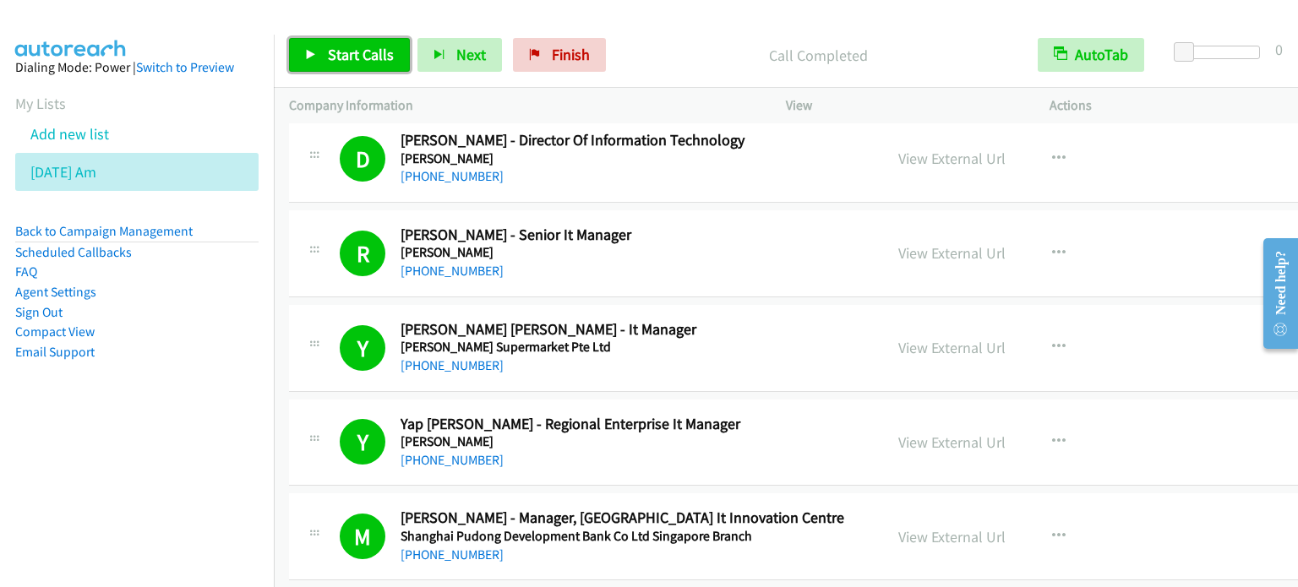
click at [345, 58] on span "Start Calls" at bounding box center [361, 54] width 66 height 19
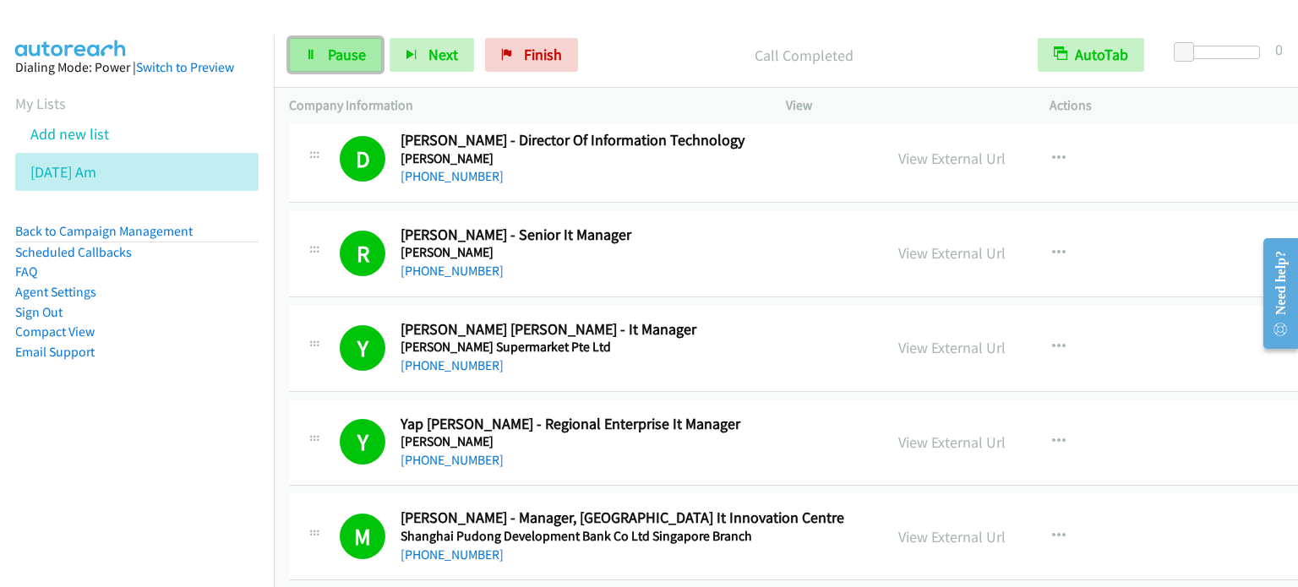
click at [336, 53] on span "Pause" at bounding box center [347, 54] width 38 height 19
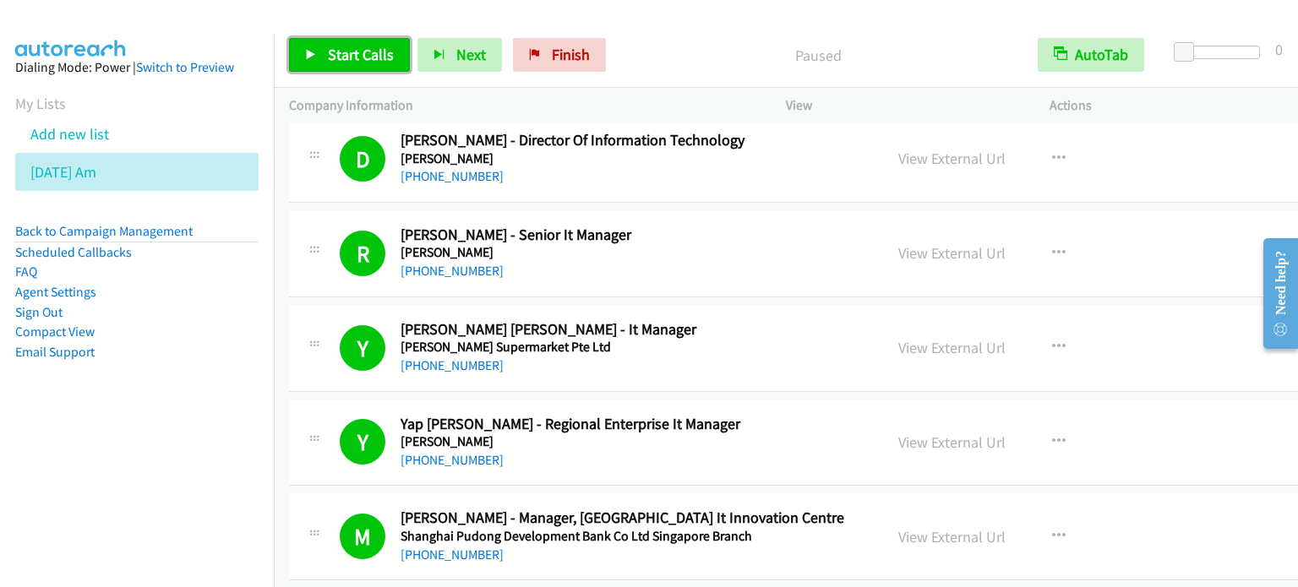
click at [358, 48] on span "Start Calls" at bounding box center [361, 54] width 66 height 19
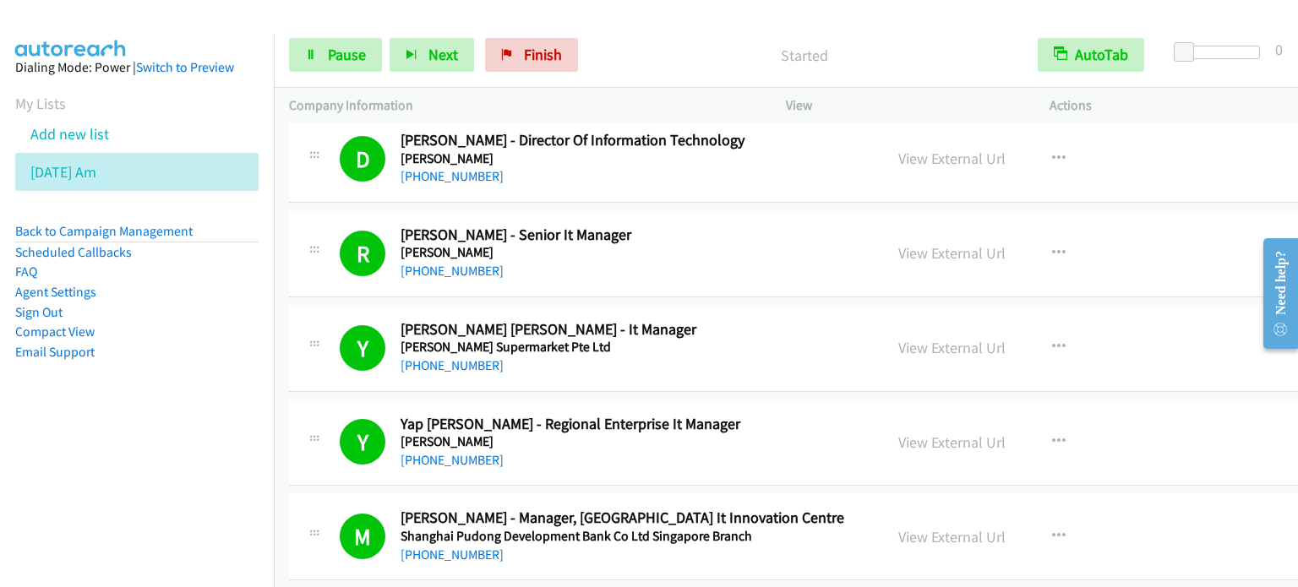
click at [176, 414] on aside "Dialing Mode: Power | Switch to Preview My Lists Add new list [DATE] Am Back to…" at bounding box center [137, 237] width 274 height 404
click at [341, 55] on span "Pause" at bounding box center [347, 54] width 38 height 19
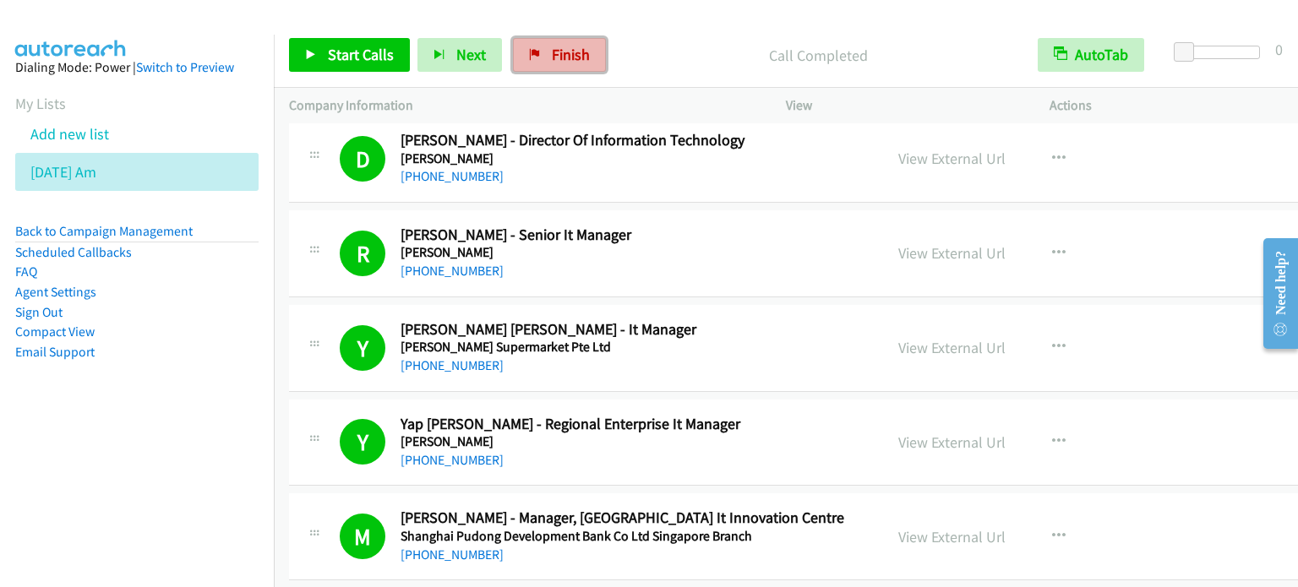
click at [579, 53] on span "Finish" at bounding box center [571, 54] width 38 height 19
